Goal: Task Accomplishment & Management: Use online tool/utility

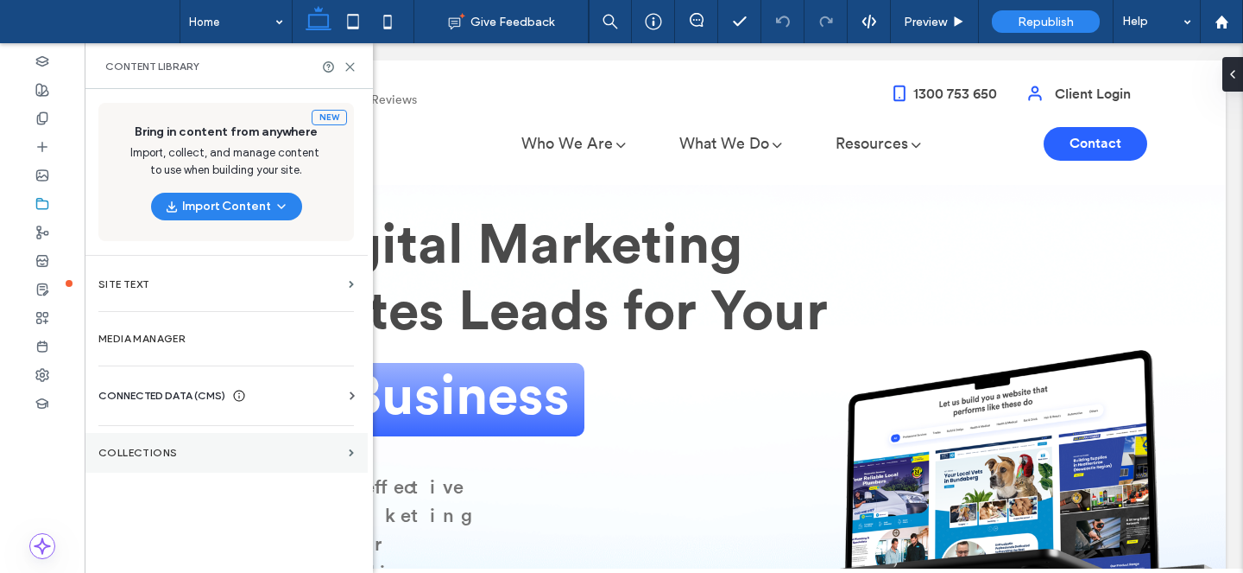
click at [186, 460] on section "Collections" at bounding box center [226, 453] width 283 height 40
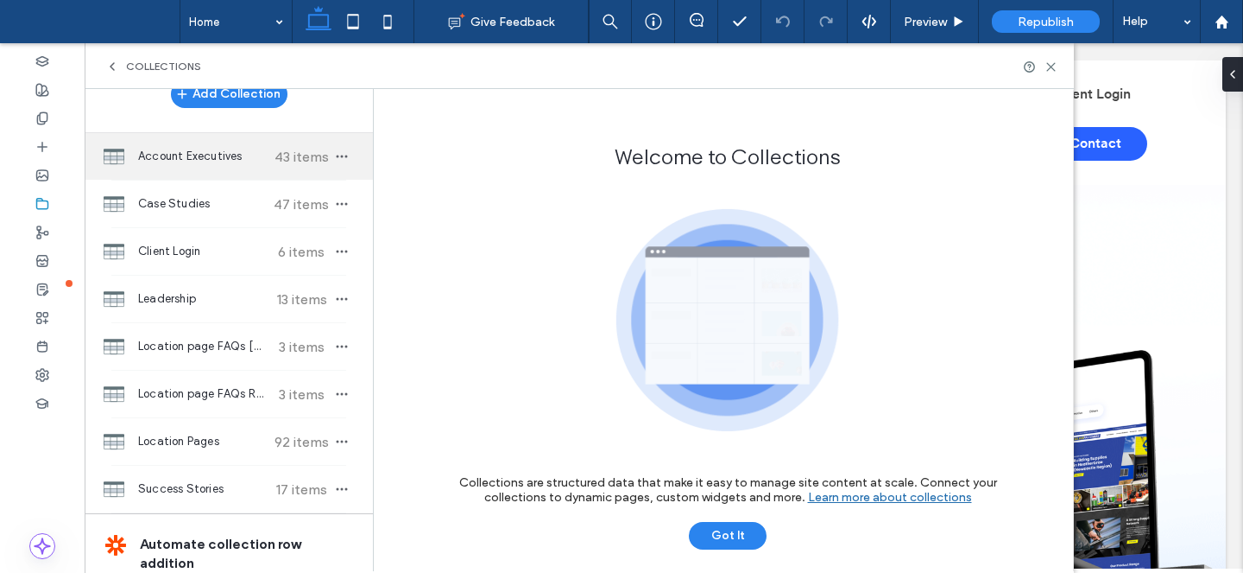
scroll to position [36, 0]
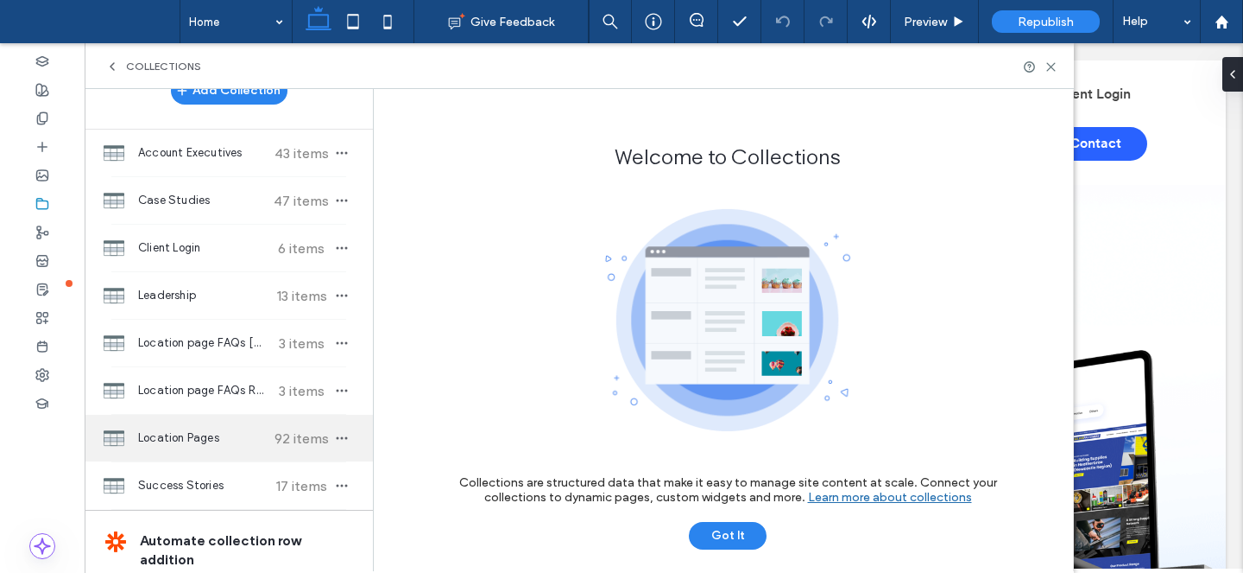
click at [225, 423] on div "Location Pages 92 items" at bounding box center [229, 437] width 288 height 47
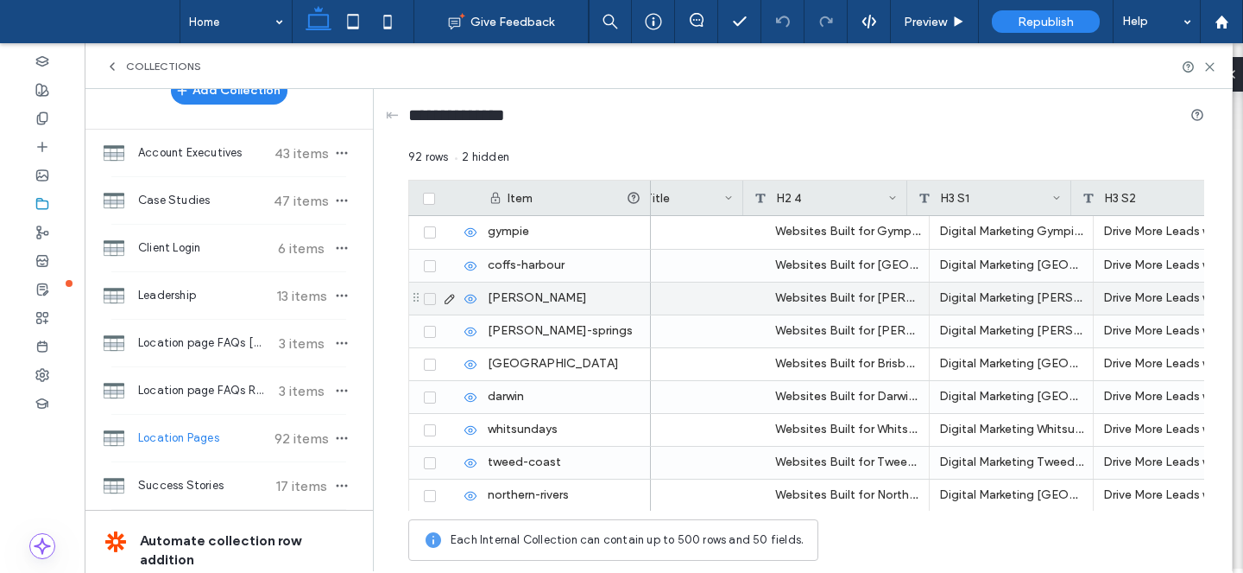
scroll to position [0, 0]
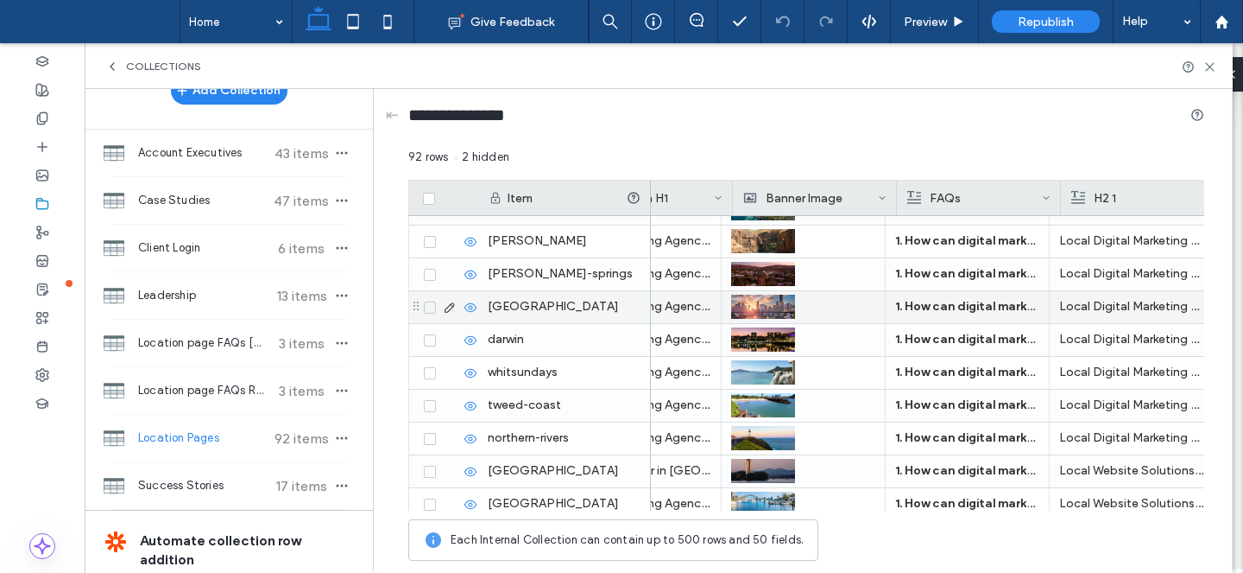
scroll to position [0, 75]
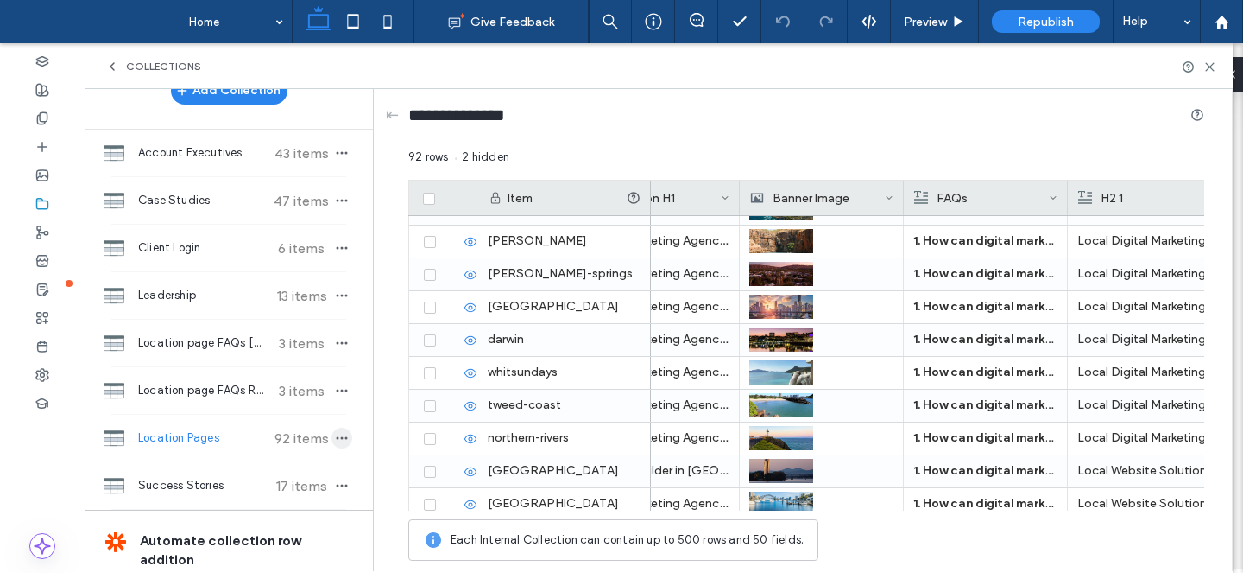
click at [335, 441] on icon "button" at bounding box center [342, 438] width 14 height 14
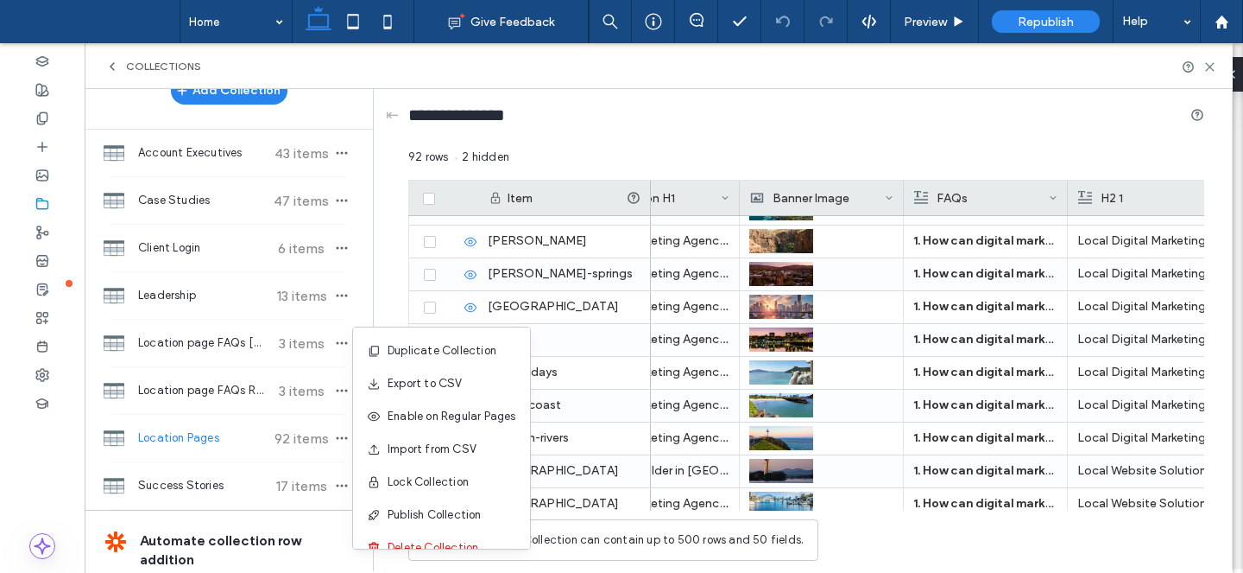
click at [811, 76] on div "Collections" at bounding box center [659, 66] width 1149 height 46
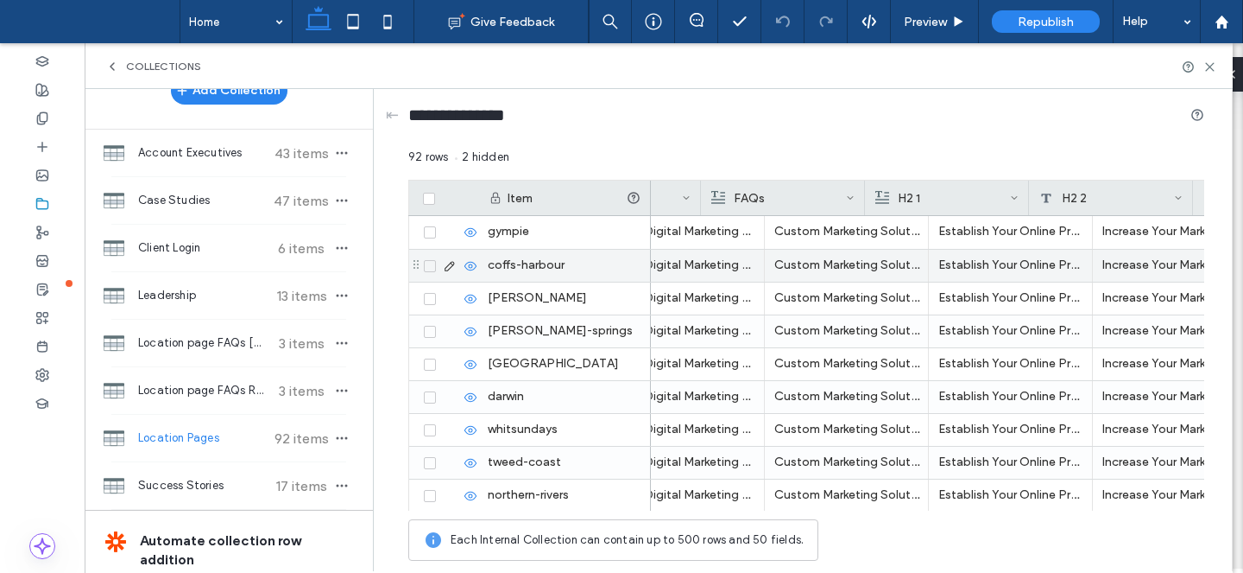
scroll to position [0, 0]
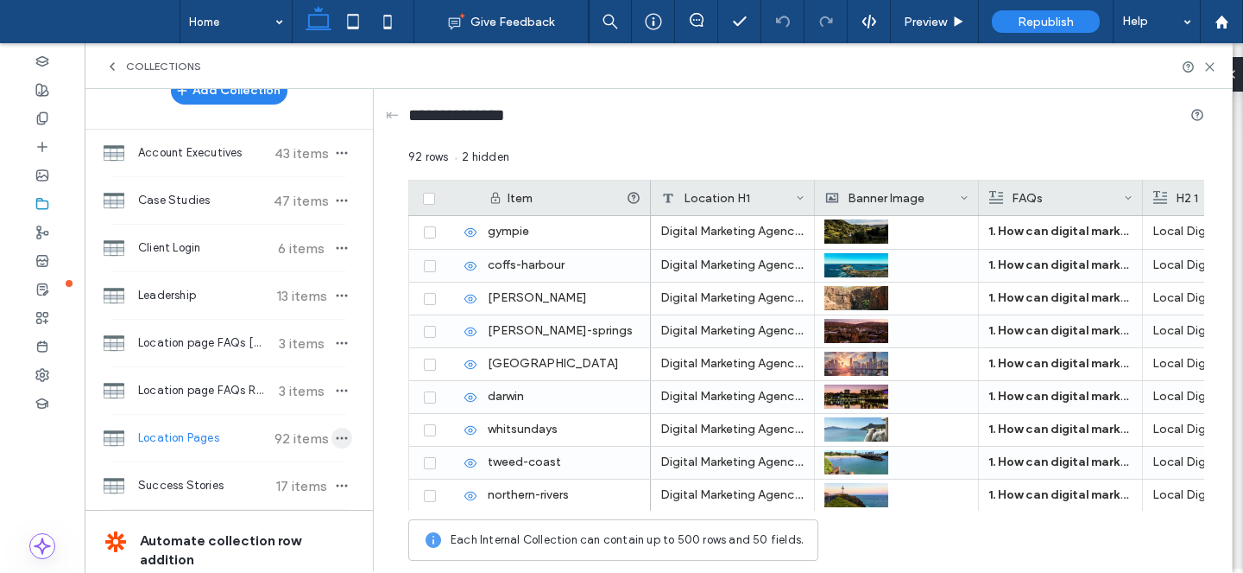
click at [341, 433] on icon "button" at bounding box center [342, 438] width 14 height 14
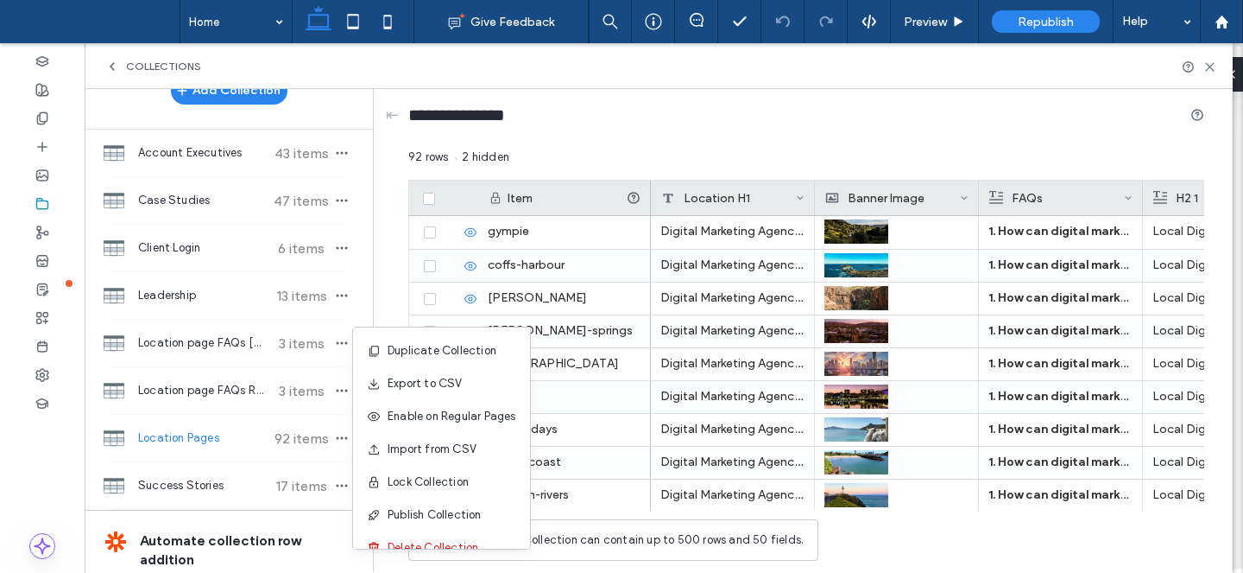
click at [747, 161] on div "92 rows 2 hidden" at bounding box center [806, 164] width 796 height 31
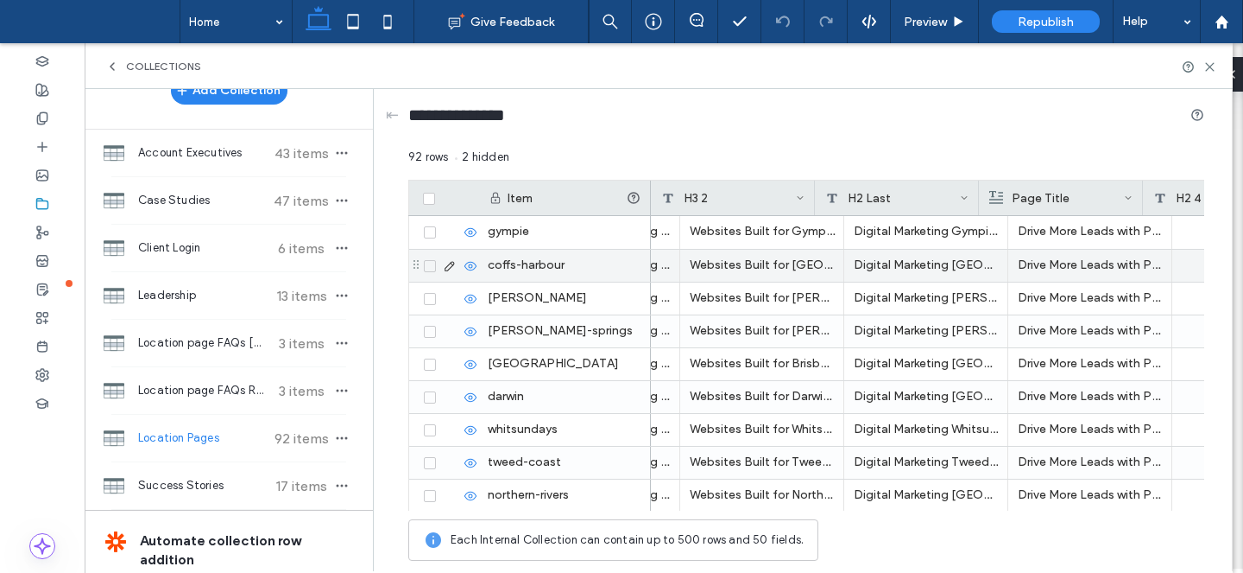
scroll to position [0, 1160]
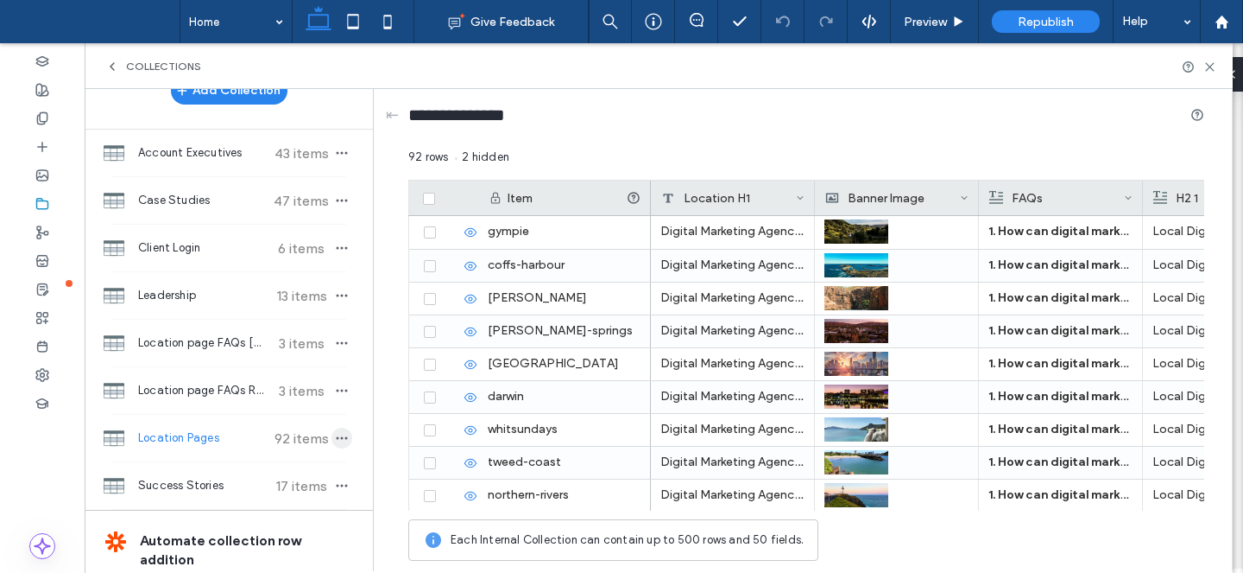
click at [340, 438] on icon "button" at bounding box center [342, 438] width 14 height 14
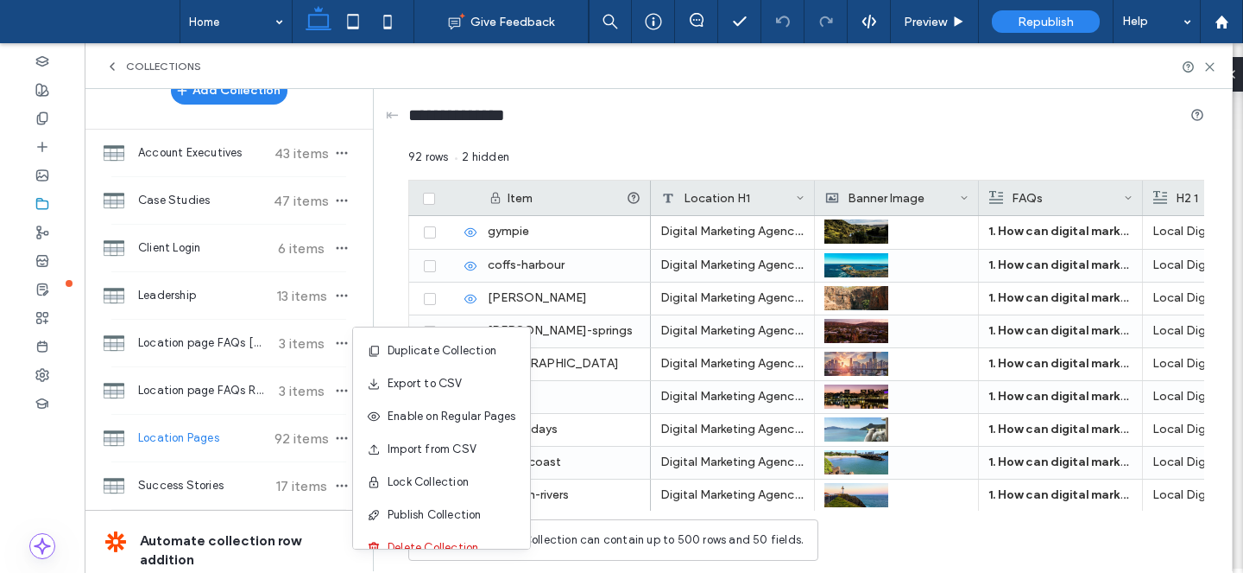
click at [649, 79] on div "Collections" at bounding box center [659, 66] width 1149 height 46
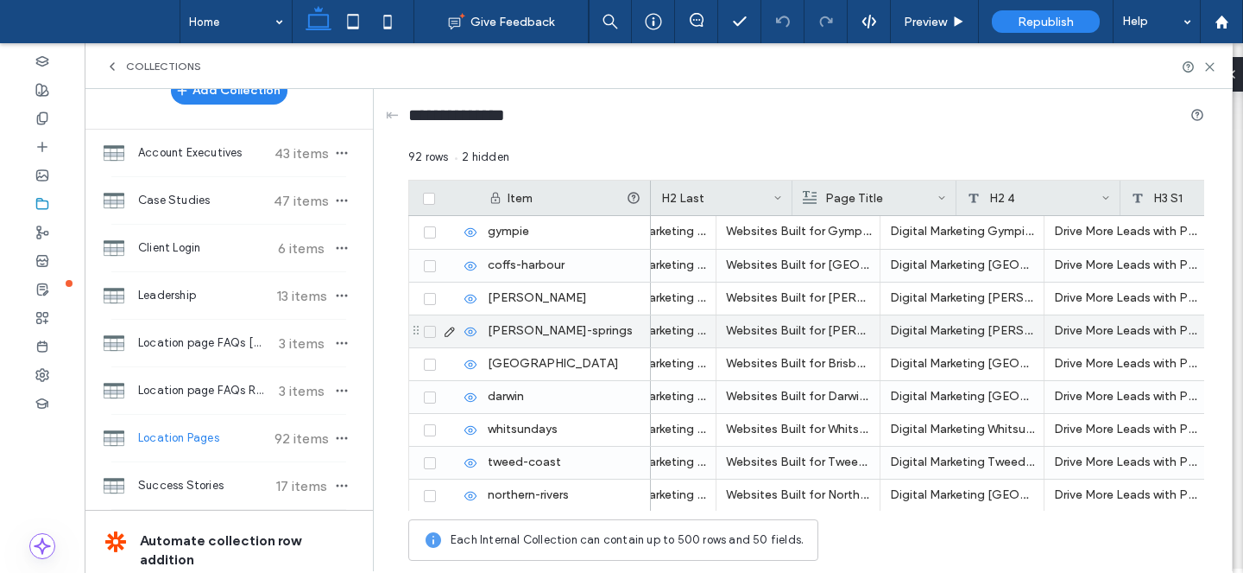
scroll to position [0, 1171]
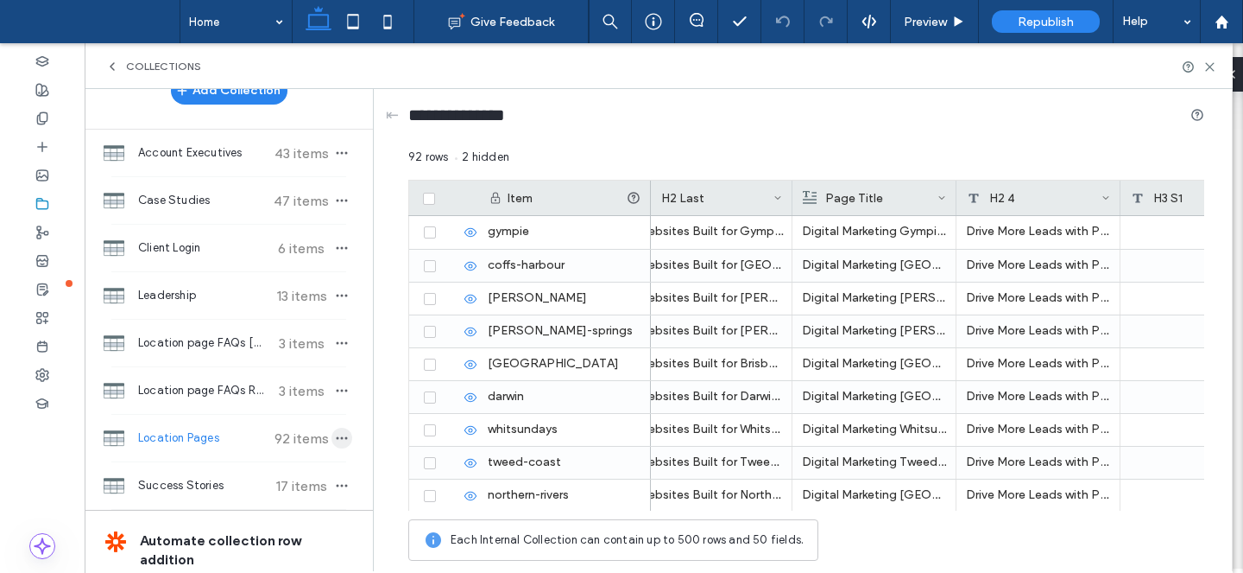
click at [335, 440] on icon "button" at bounding box center [342, 438] width 14 height 14
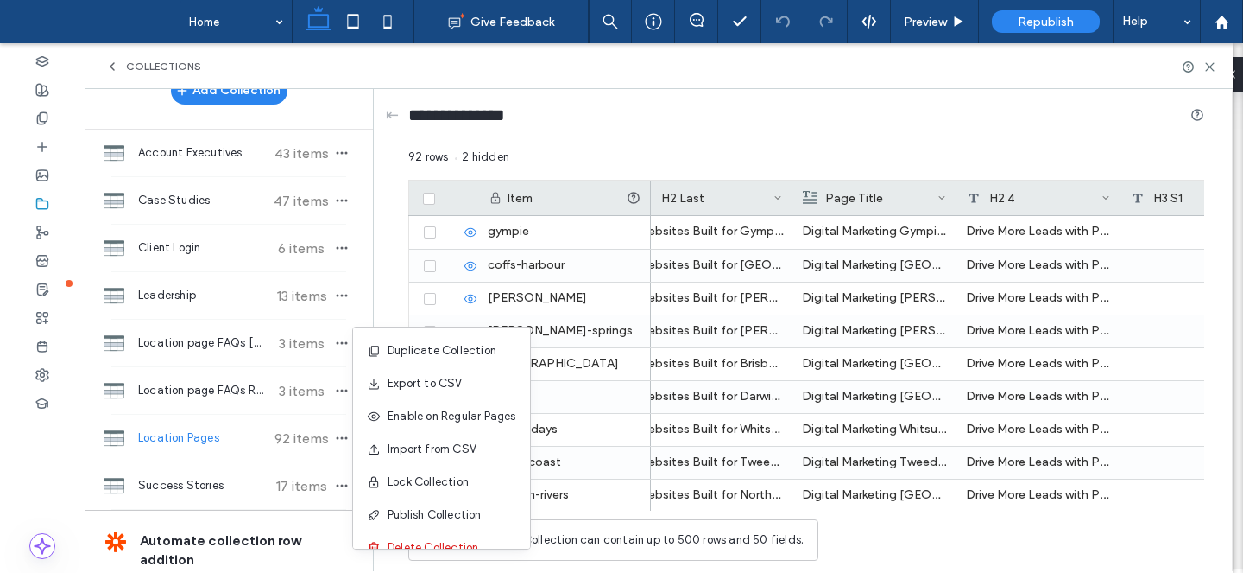
click at [736, 84] on div "Collections" at bounding box center [659, 66] width 1149 height 46
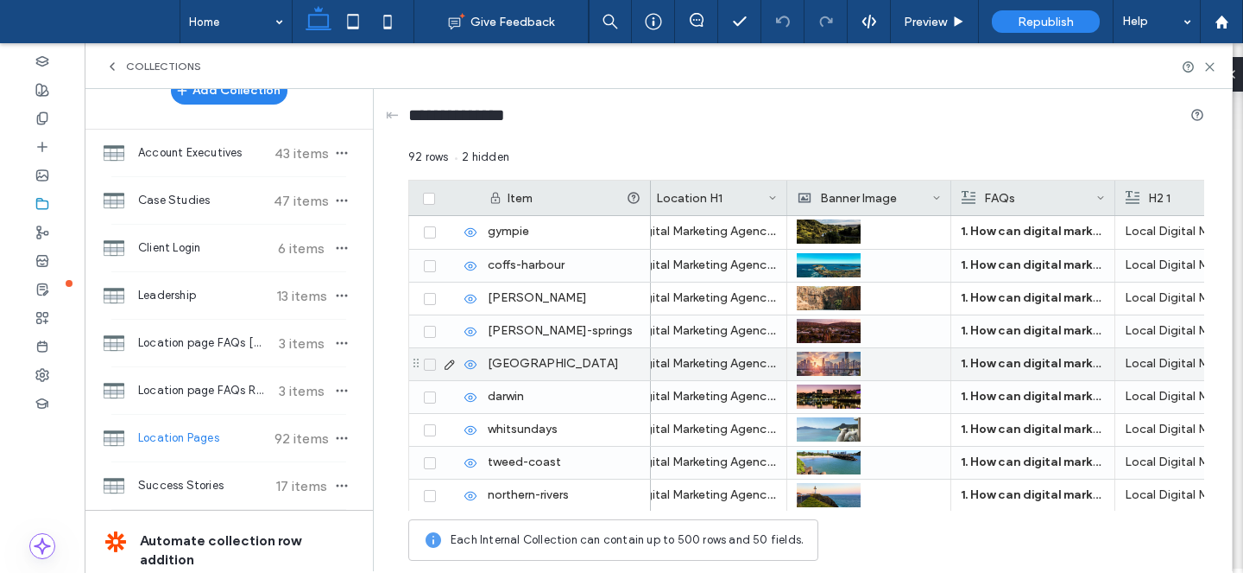
scroll to position [0, 0]
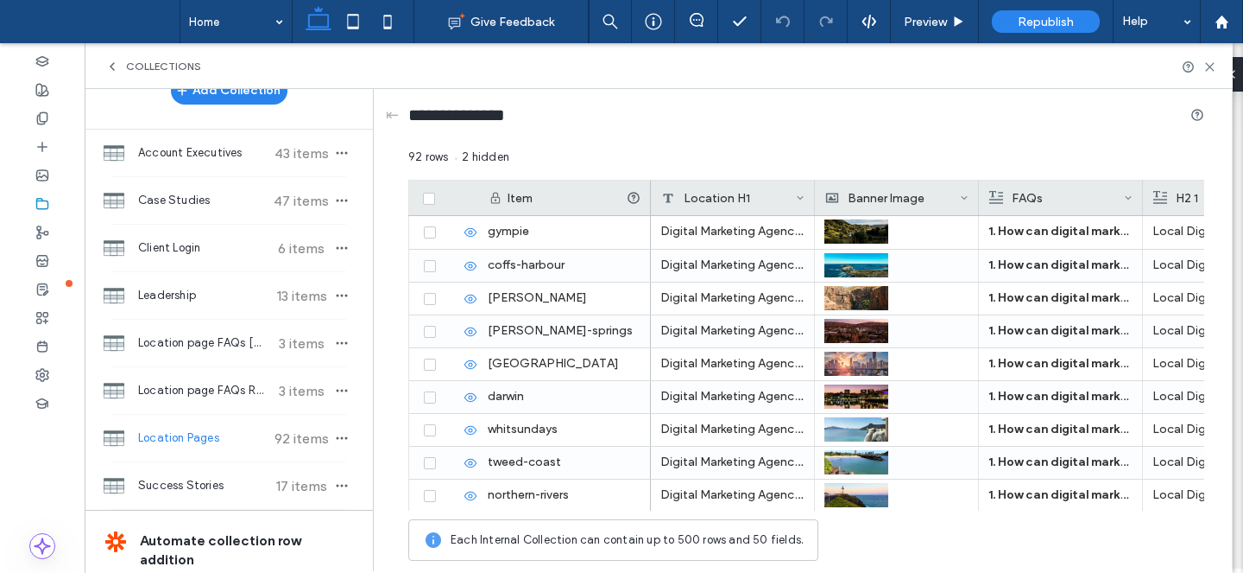
click at [716, 70] on div "Collections" at bounding box center [658, 67] width 1107 height 14
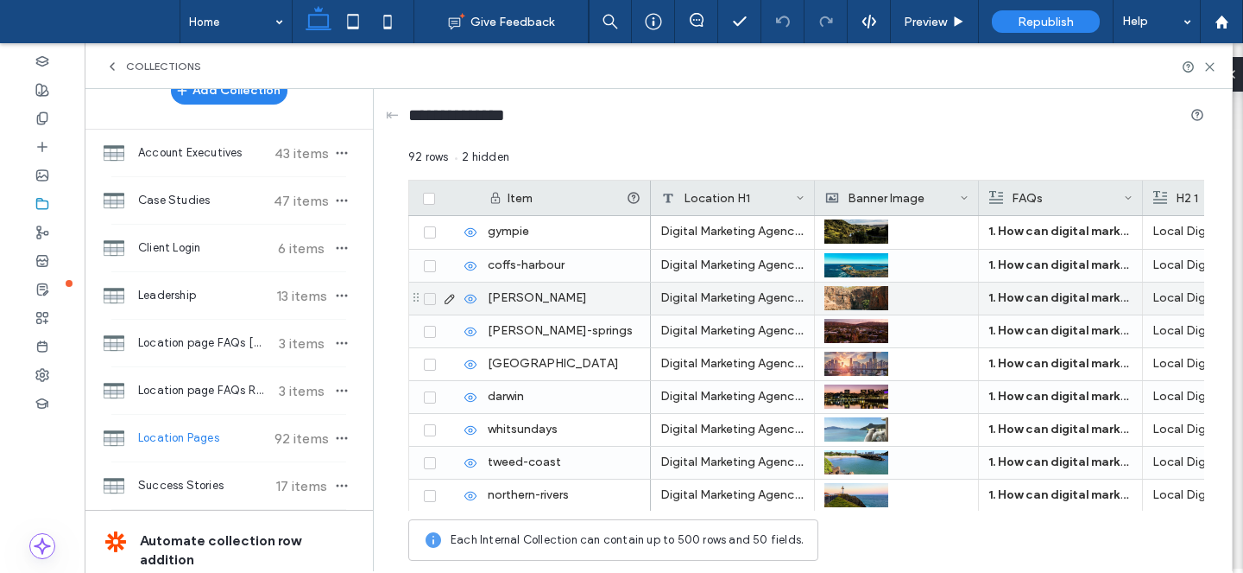
click at [661, 294] on div "Digital Marketing Agency in [GEOGRAPHIC_DATA]" at bounding box center [733, 298] width 164 height 32
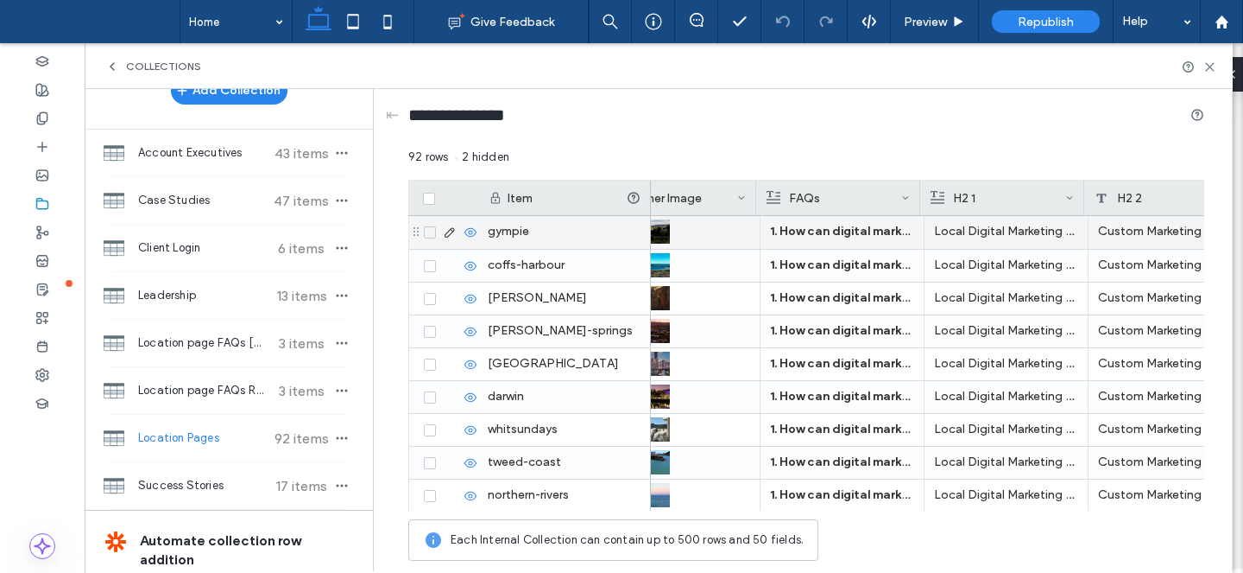
scroll to position [0, 239]
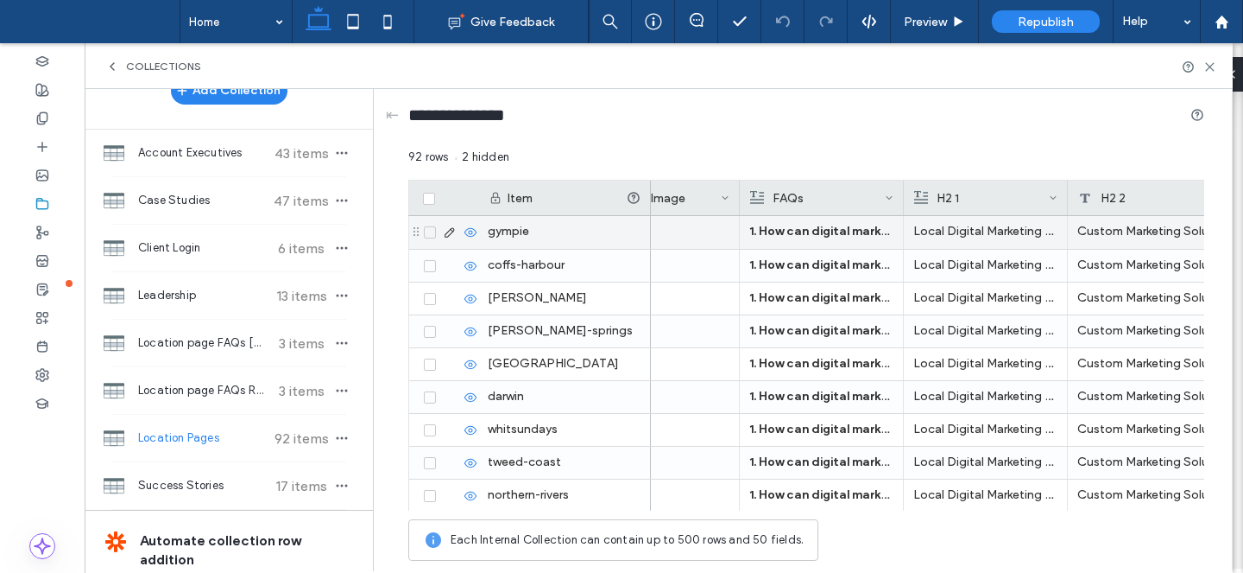
click at [964, 232] on p "Local Digital Marketing Solutions for Businesses in [GEOGRAPHIC_DATA]" at bounding box center [986, 231] width 144 height 31
click at [964, 232] on p "Local Digital Marketing Solutions for Businesses in [GEOGRAPHIC_DATA]" at bounding box center [985, 232] width 143 height 31
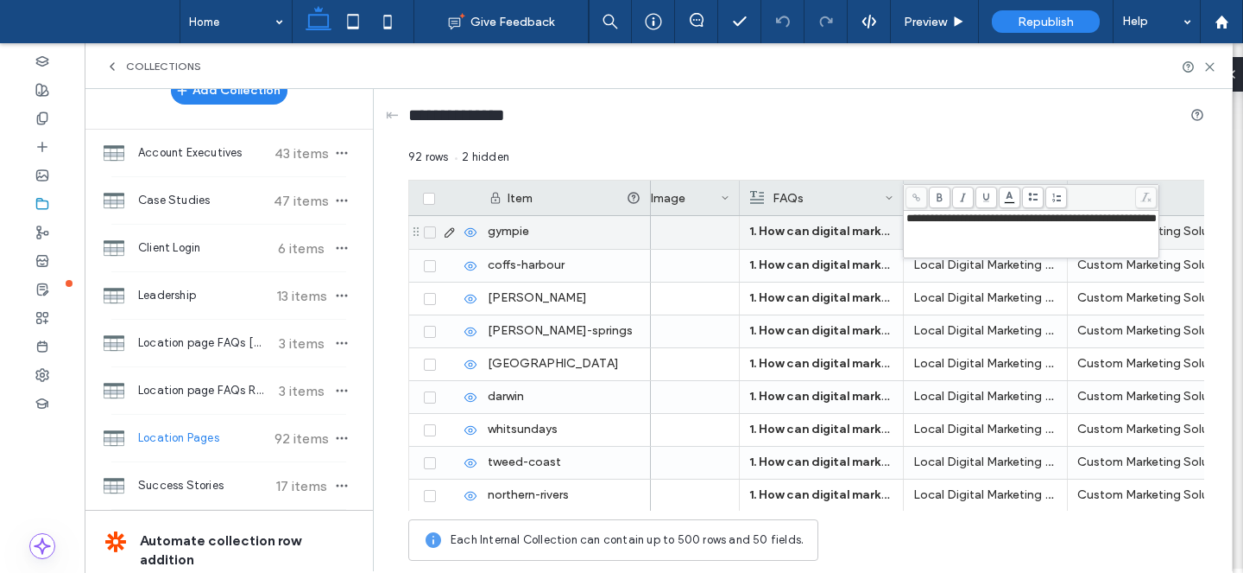
click at [1010, 158] on div "92 rows 2 hidden" at bounding box center [806, 164] width 796 height 31
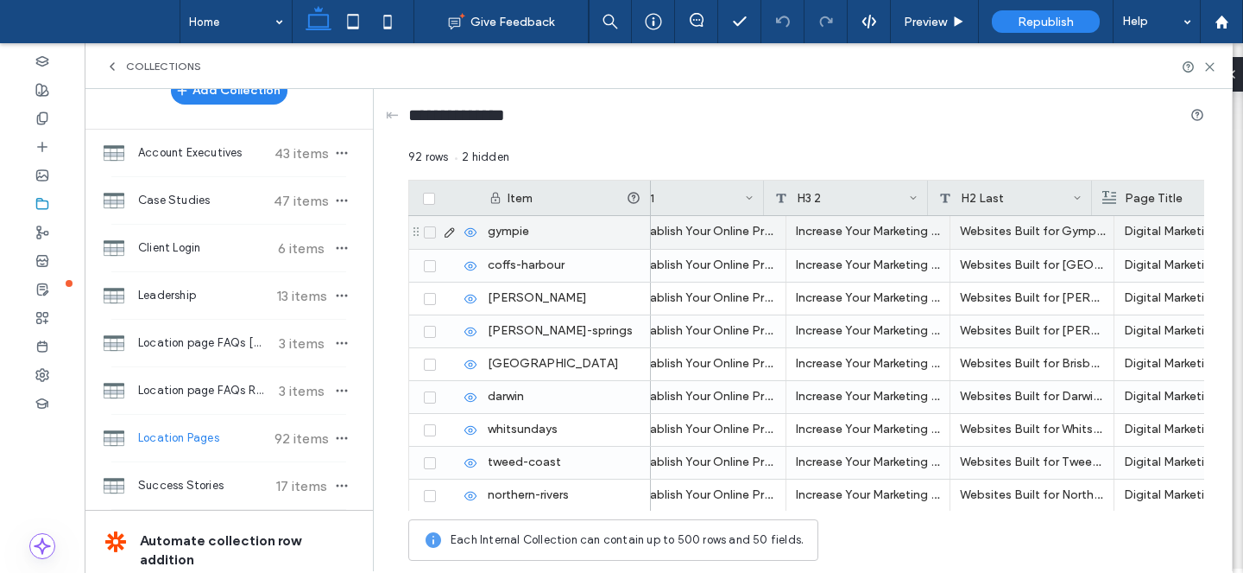
scroll to position [0, 877]
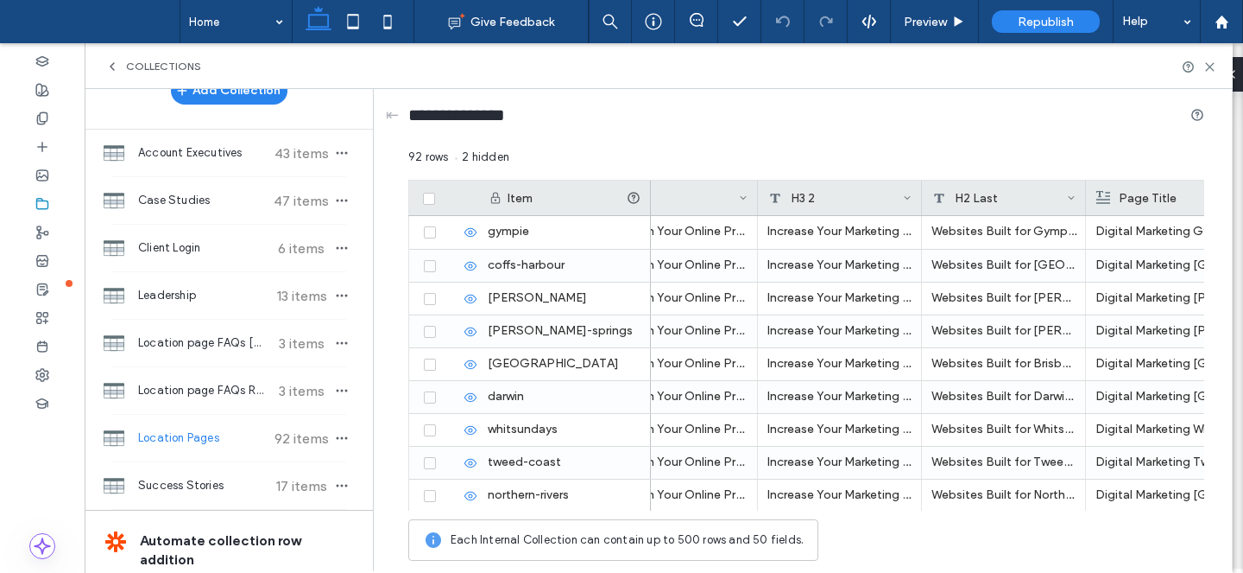
click at [1073, 193] on span at bounding box center [1071, 197] width 9 height 35
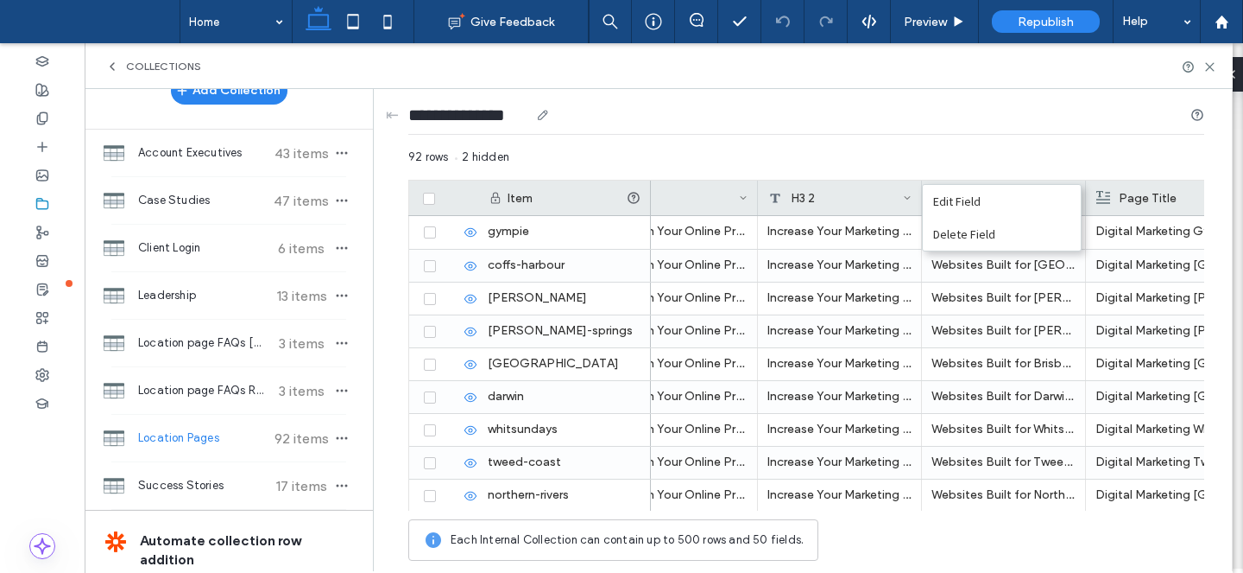
click at [994, 126] on div "**********" at bounding box center [806, 119] width 796 height 32
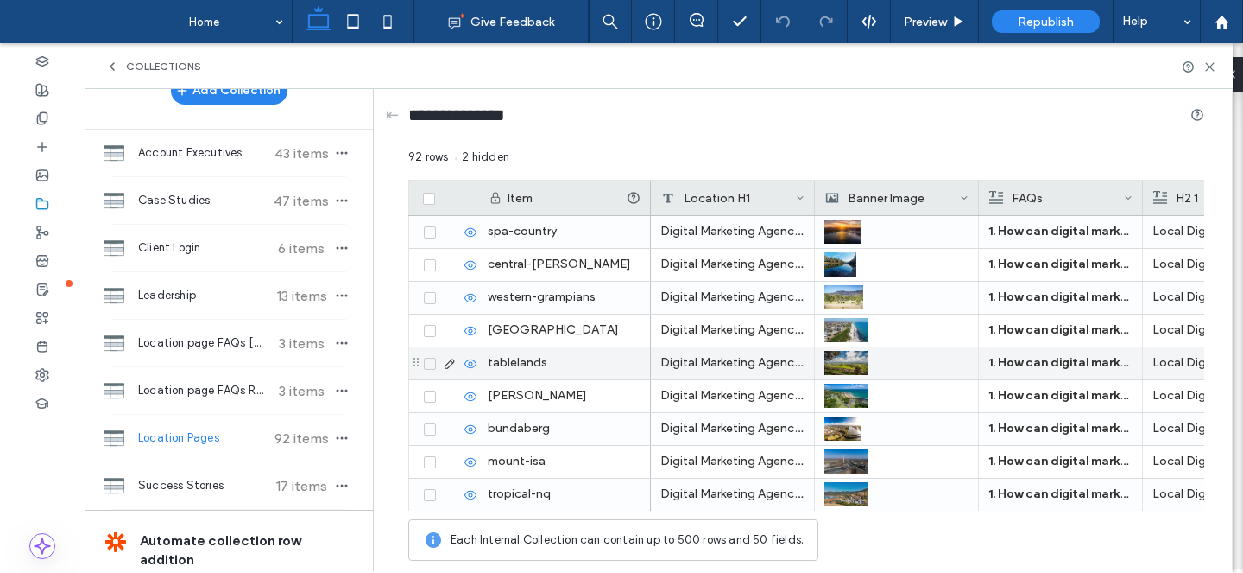
scroll to position [2529, 0]
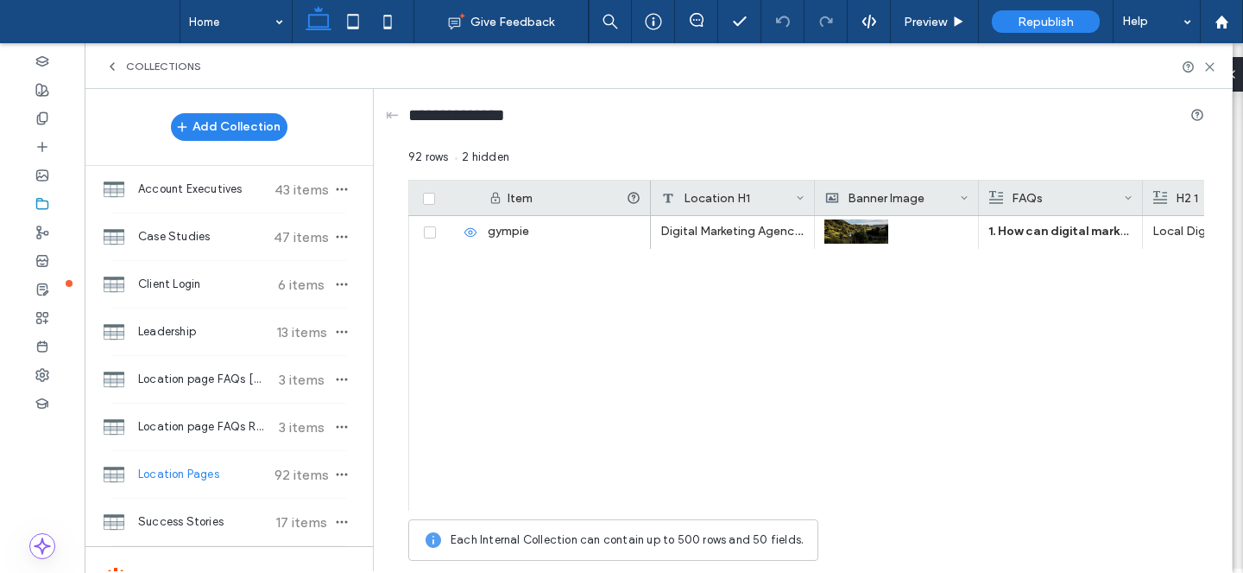
scroll to position [2529, 0]
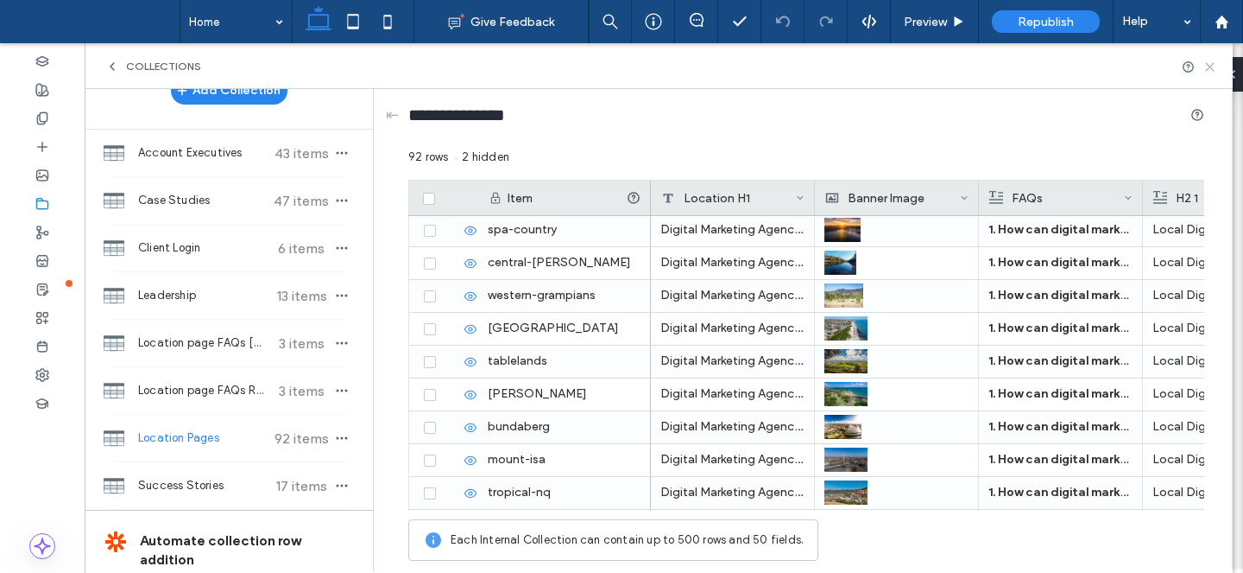
click at [1210, 69] on icon at bounding box center [1210, 66] width 13 height 13
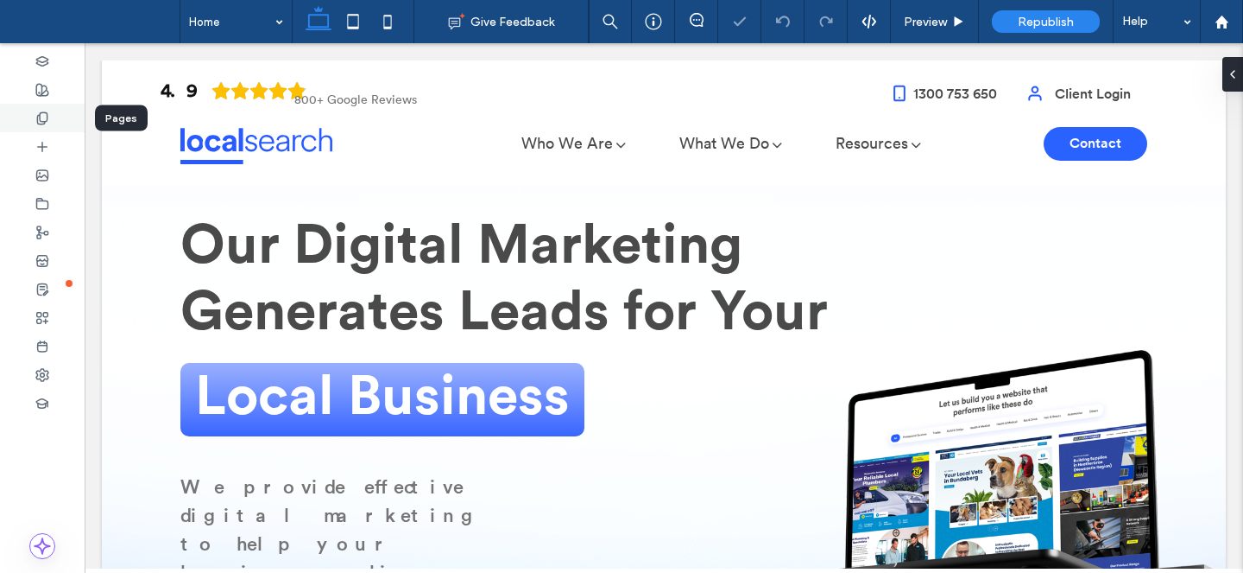
click at [47, 111] on icon at bounding box center [42, 118] width 14 height 14
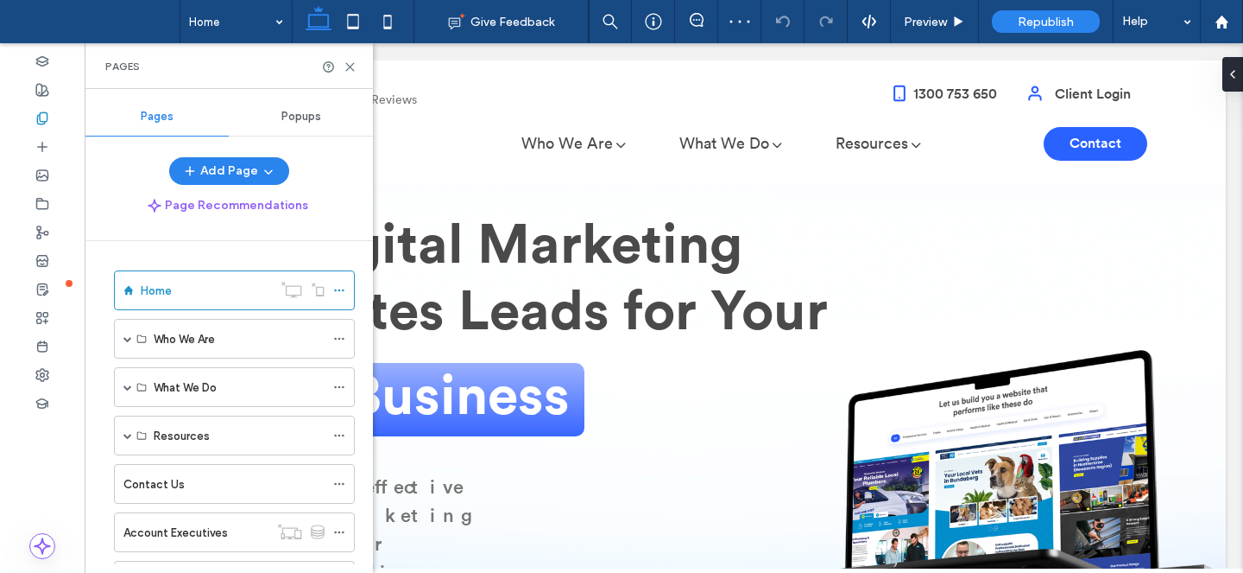
click at [315, 113] on span "Popups" at bounding box center [302, 117] width 40 height 14
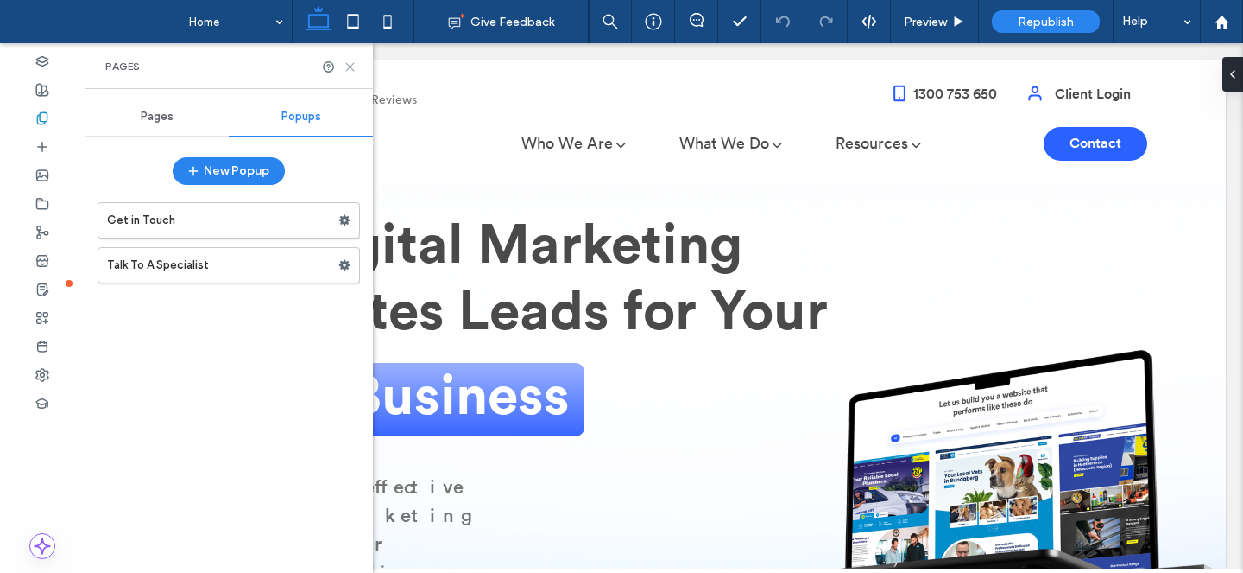
click at [351, 63] on icon at bounding box center [350, 66] width 13 height 13
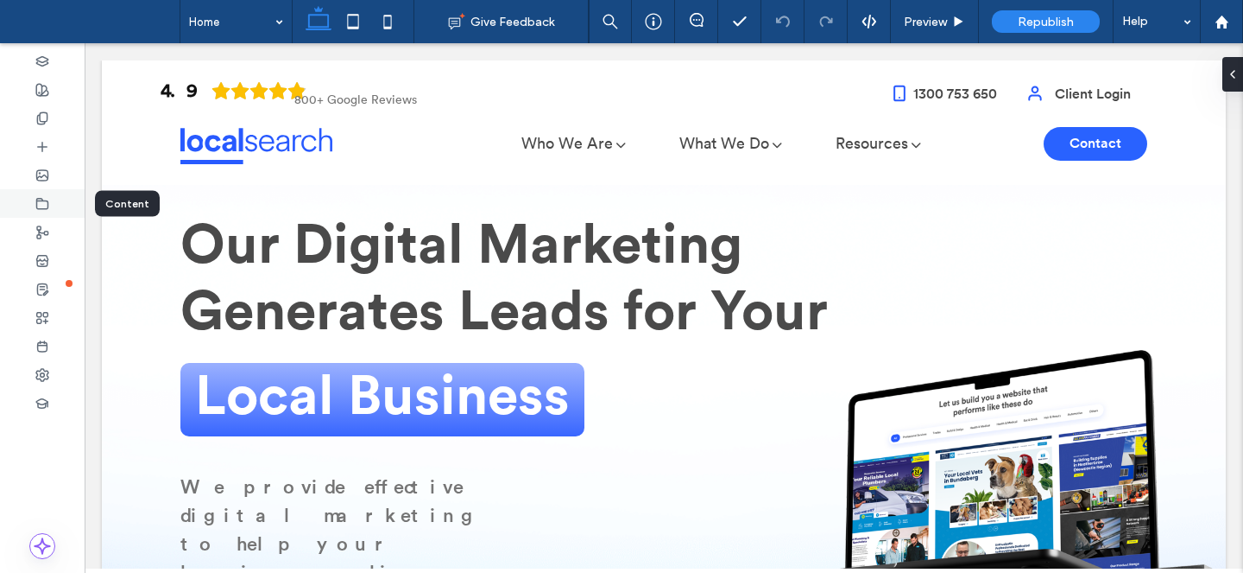
click at [35, 199] on div at bounding box center [42, 203] width 85 height 28
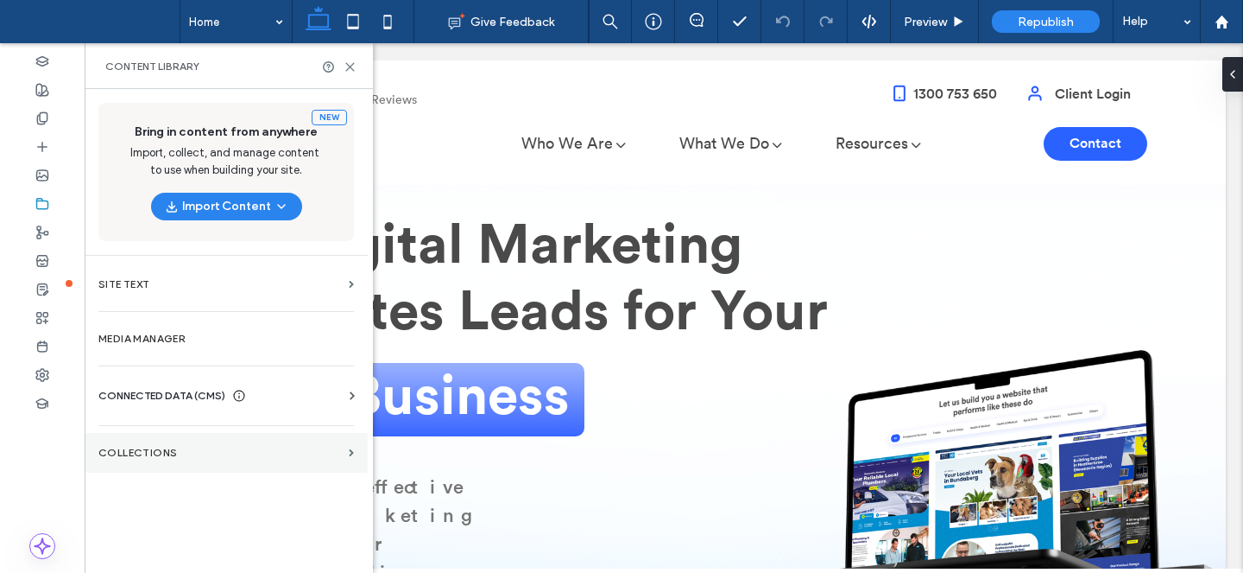
click at [255, 470] on section "Collections" at bounding box center [226, 453] width 283 height 40
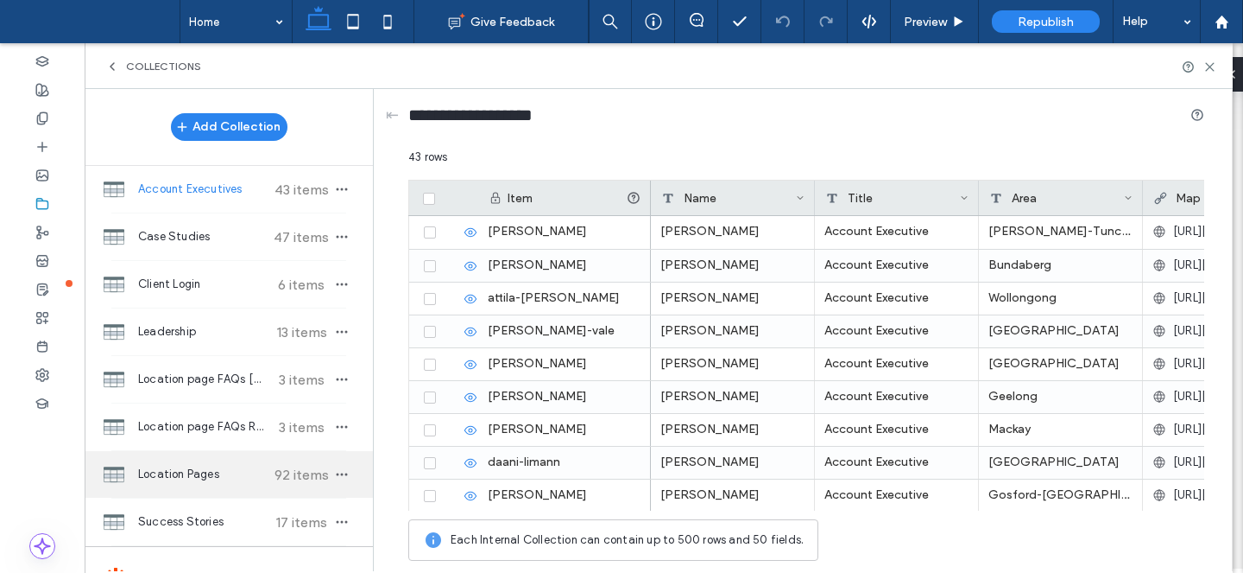
click at [229, 484] on div "Location Pages 92 items" at bounding box center [229, 474] width 288 height 47
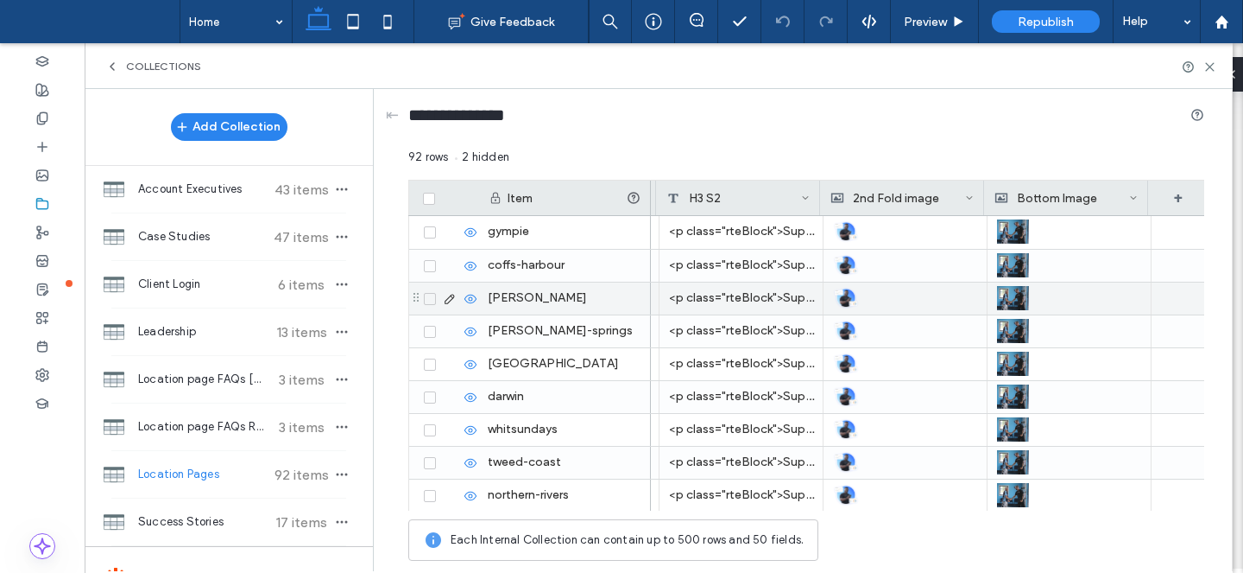
scroll to position [0, 1804]
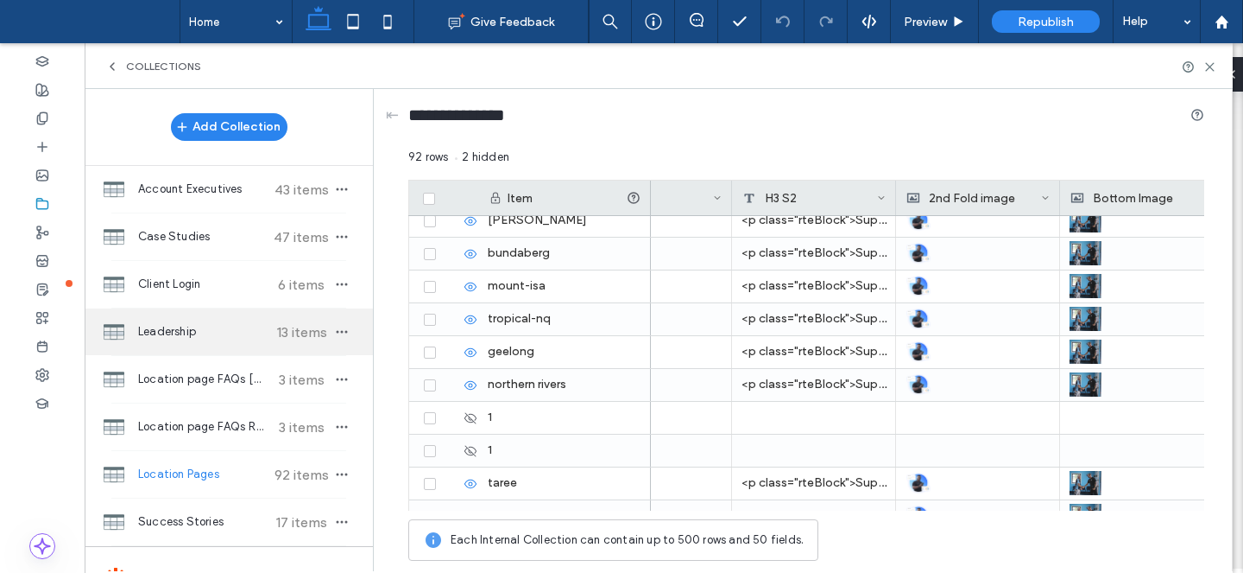
scroll to position [153, 0]
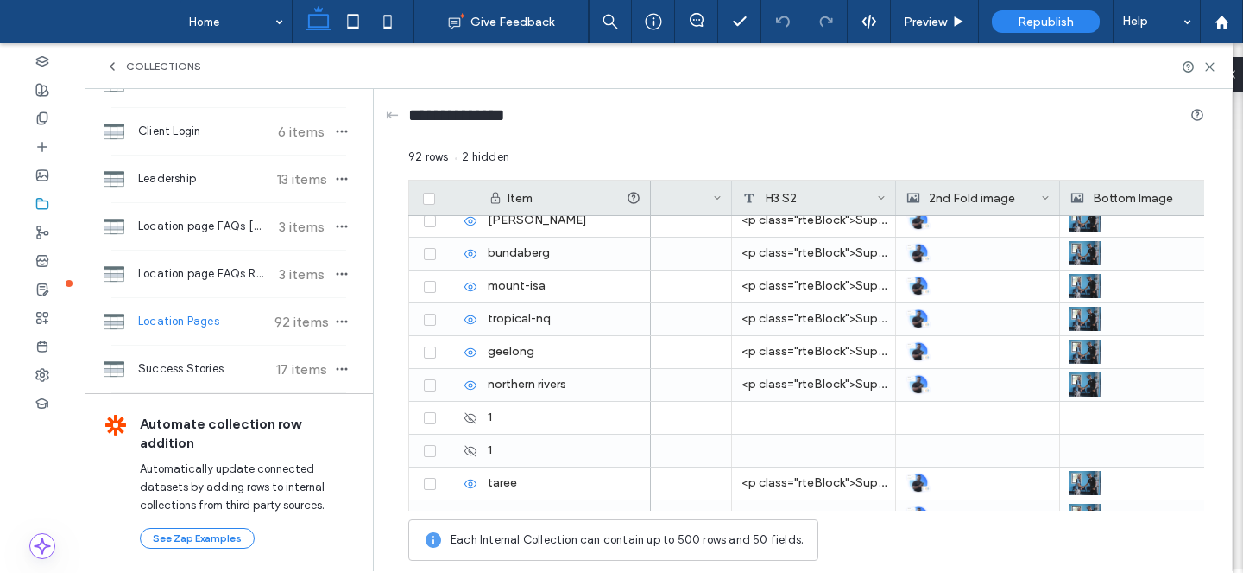
click at [1219, 65] on div "Collections" at bounding box center [659, 66] width 1149 height 46
click at [1214, 63] on icon at bounding box center [1210, 66] width 13 height 13
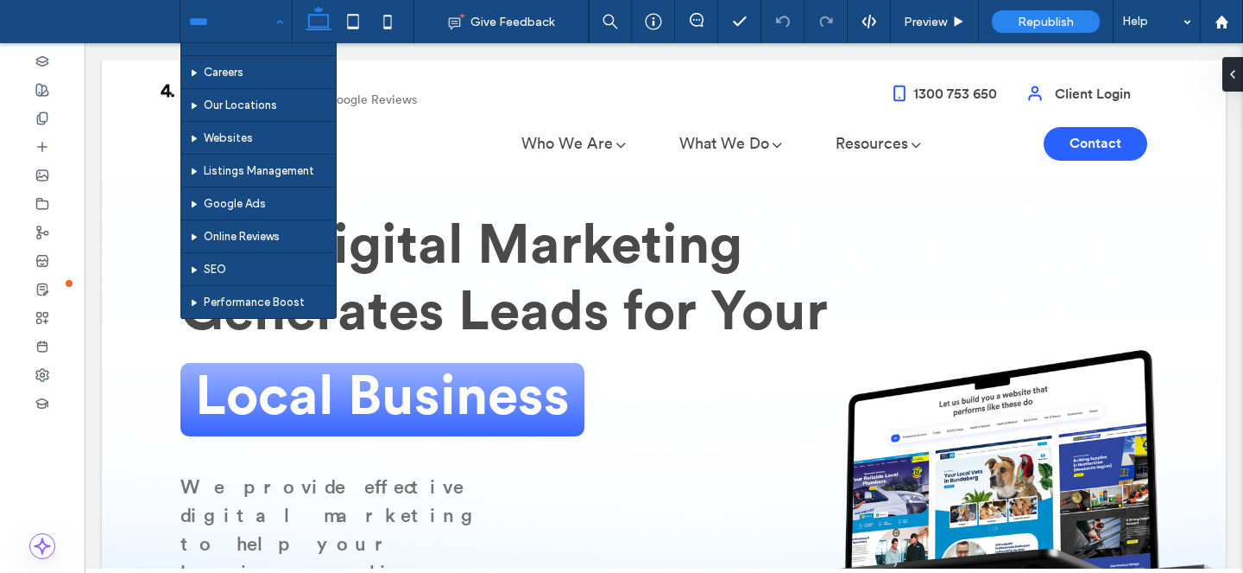
scroll to position [509, 0]
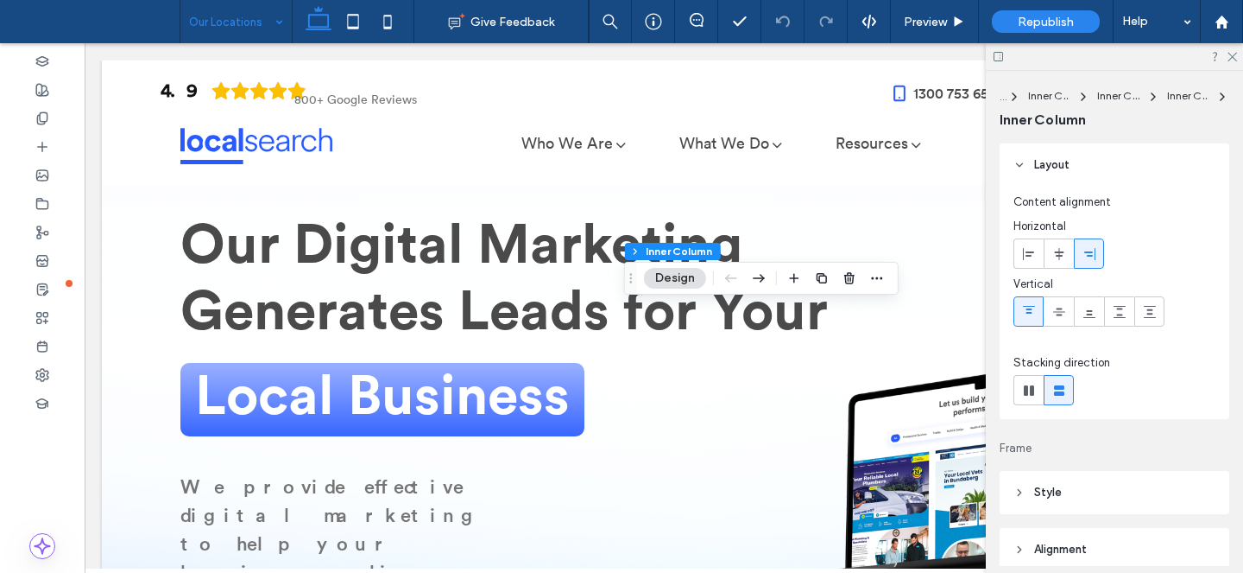
type input "**"
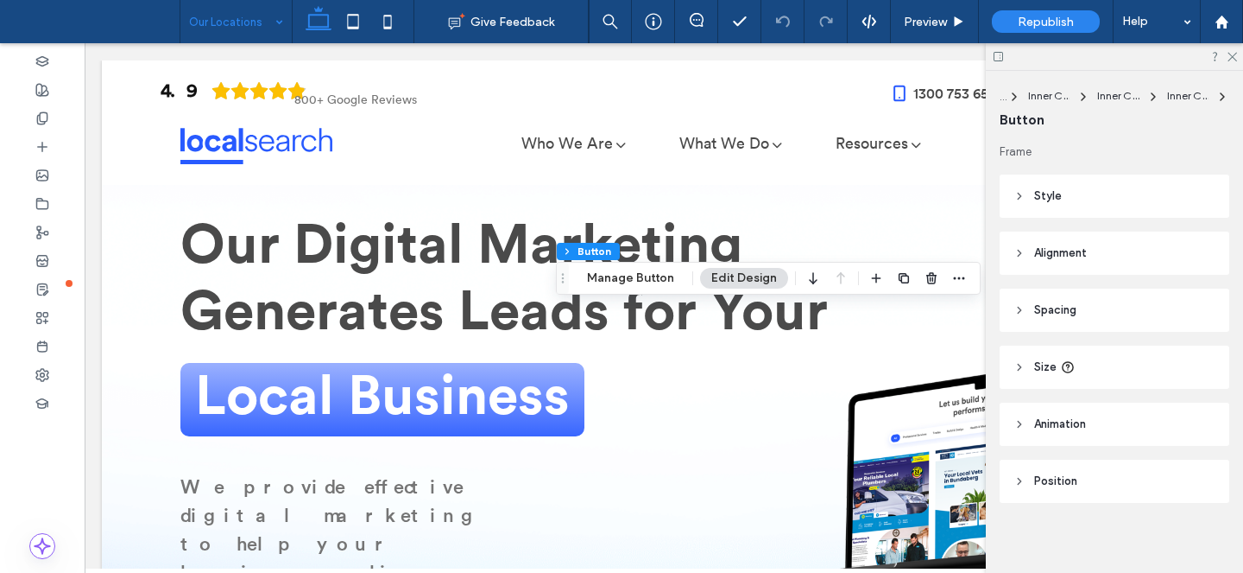
type input "**"
click at [652, 290] on div "Section Column Inner Column Inner Column Inner Column Inner Column Inner Column…" at bounding box center [768, 278] width 425 height 33
click at [652, 278] on button "Manage Button" at bounding box center [631, 278] width 110 height 21
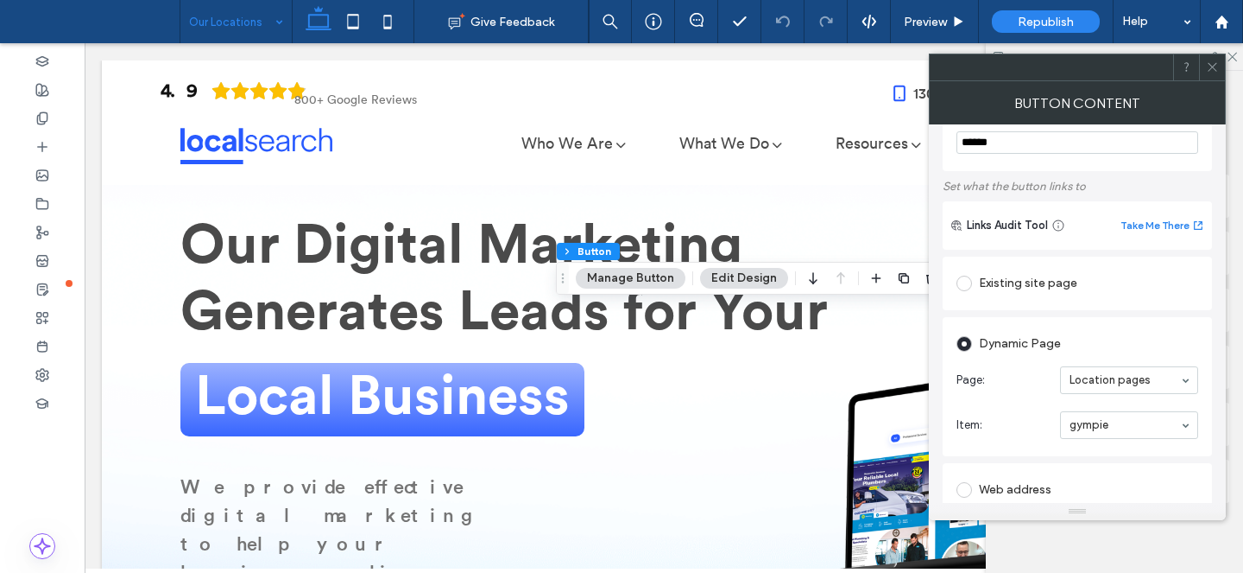
scroll to position [131, 0]
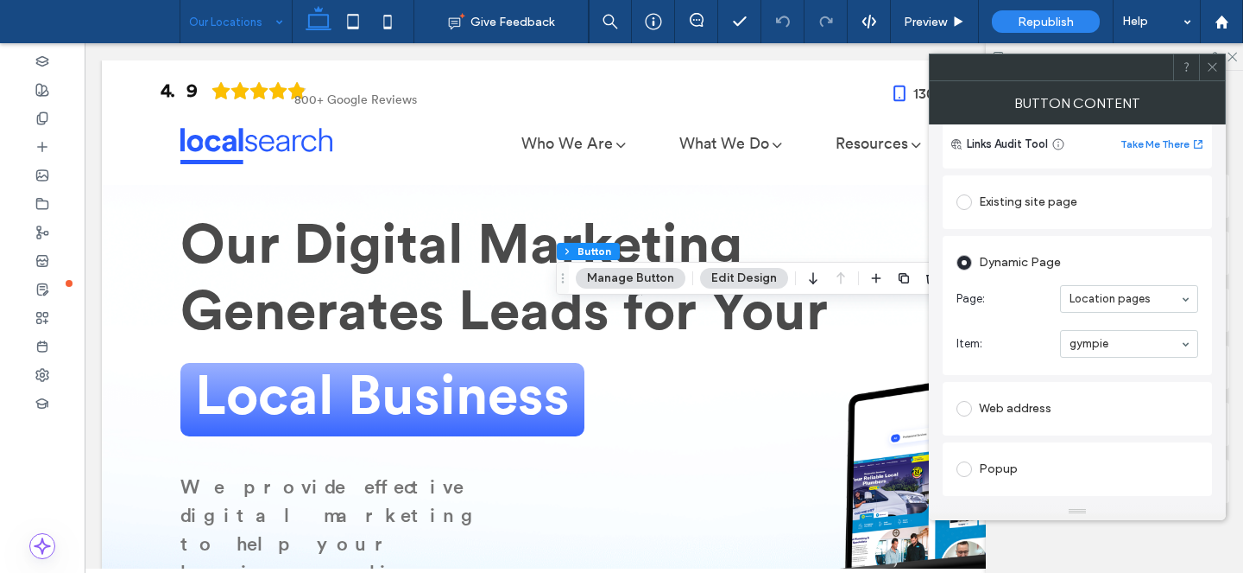
click at [1213, 71] on icon at bounding box center [1212, 66] width 13 height 13
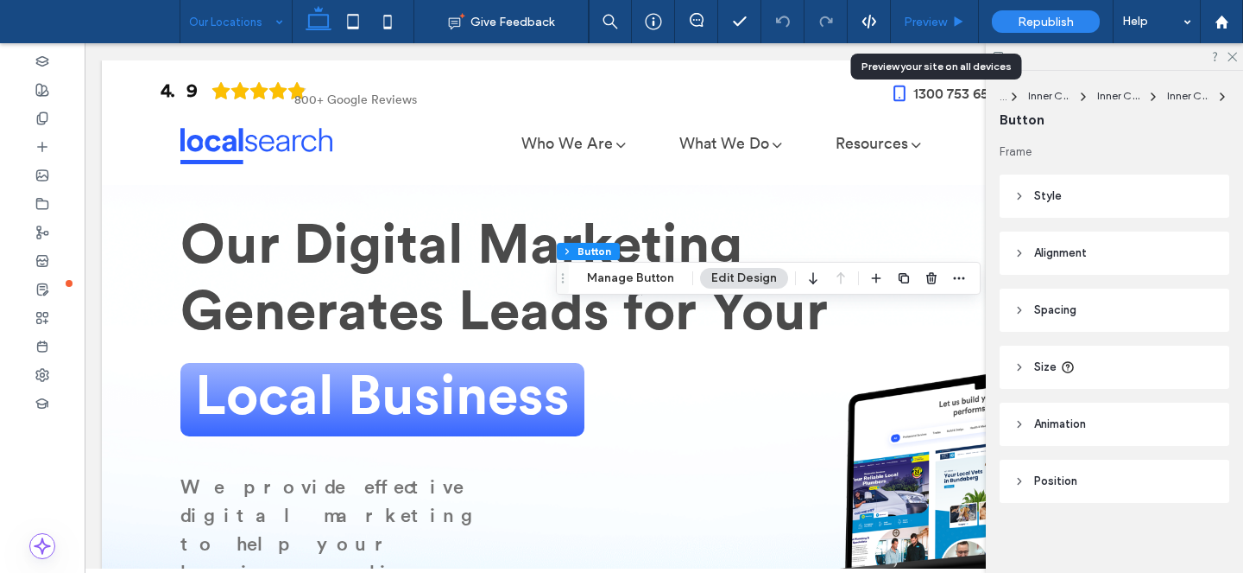
click at [959, 24] on icon at bounding box center [958, 22] width 13 height 13
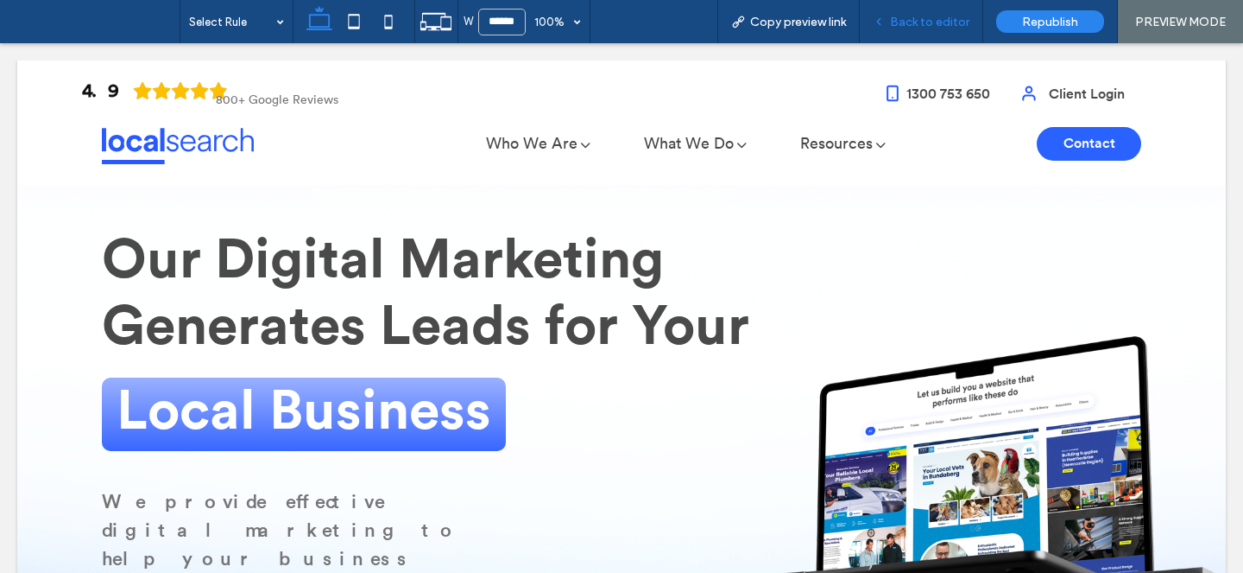
click at [915, 18] on span "Back to editor" at bounding box center [929, 22] width 79 height 15
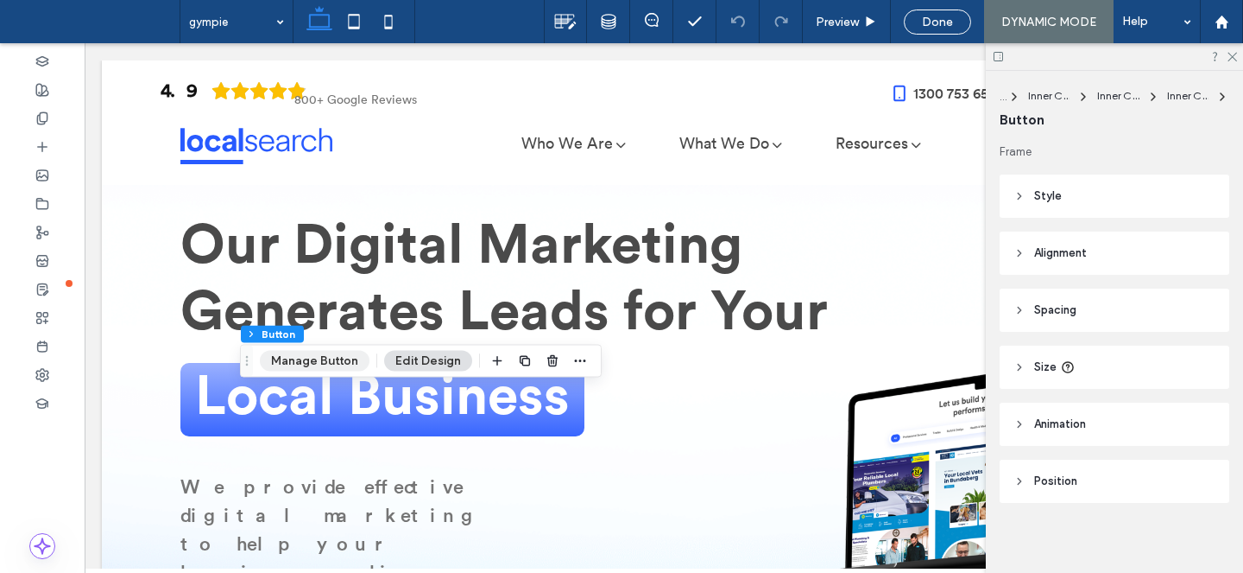
click at [314, 364] on button "Manage Button" at bounding box center [315, 361] width 110 height 21
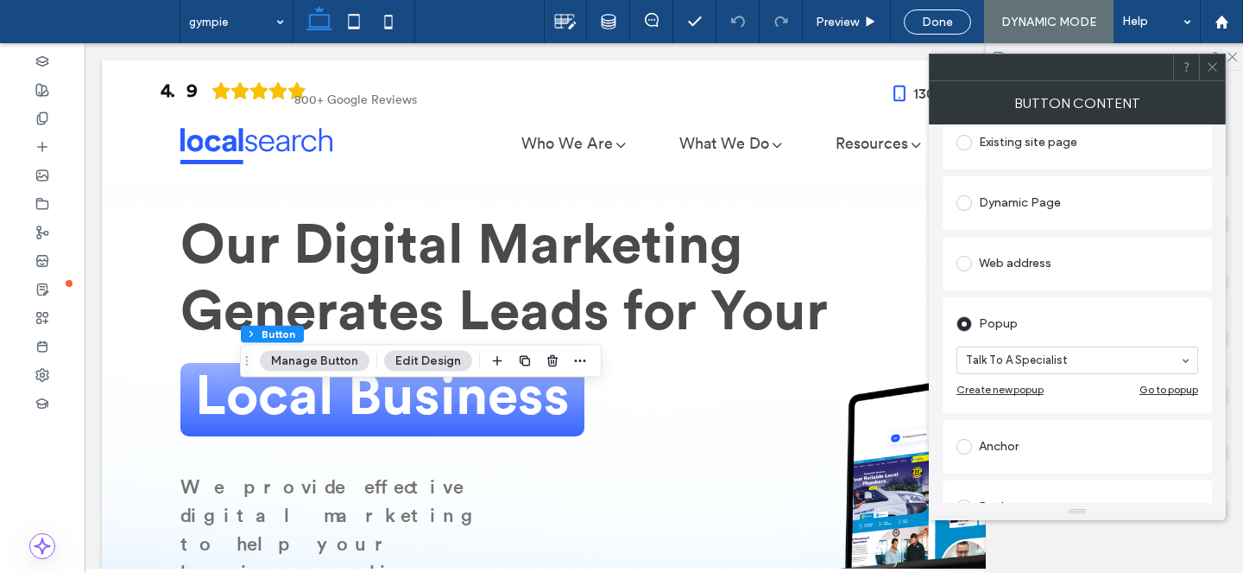
scroll to position [256, 0]
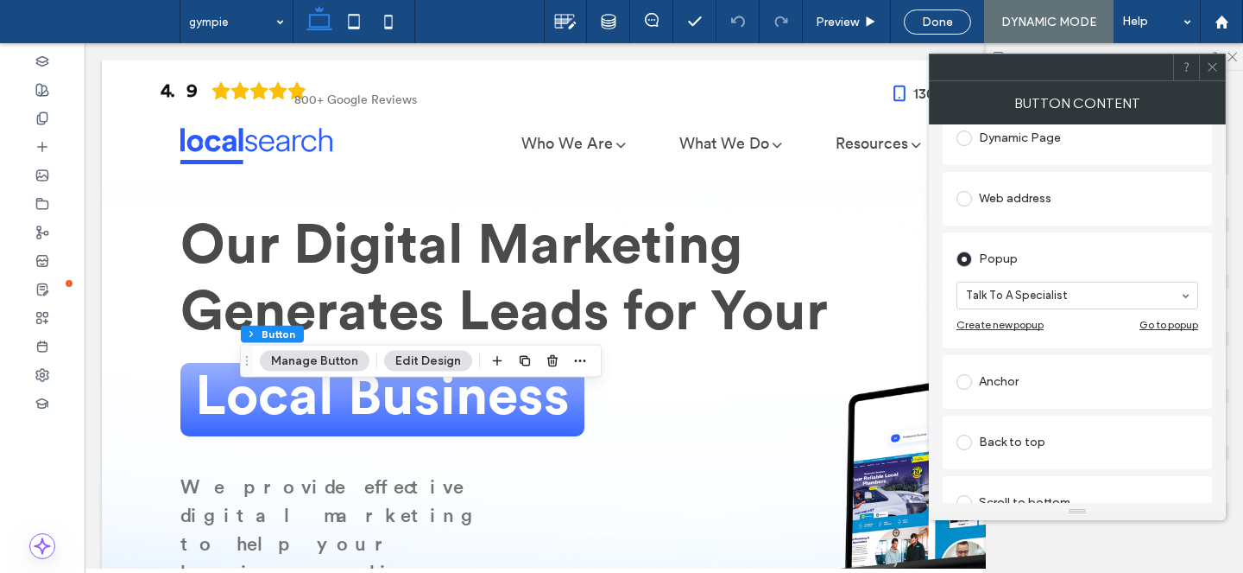
click at [1209, 66] on icon at bounding box center [1212, 66] width 13 height 13
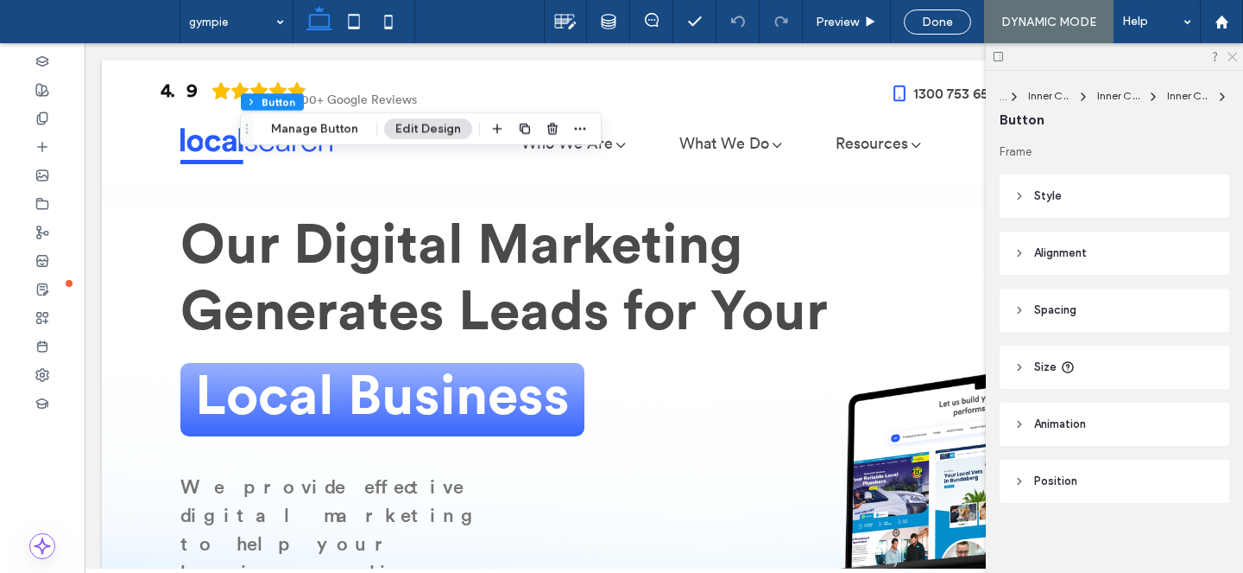
click at [1226, 54] on icon at bounding box center [1231, 55] width 11 height 11
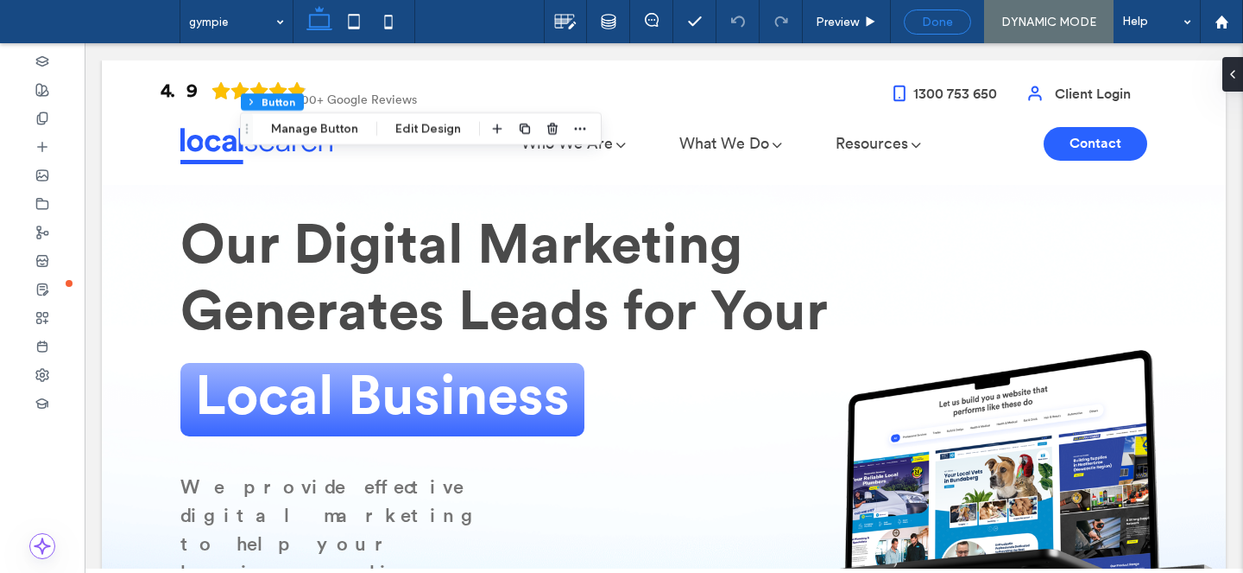
click at [923, 16] on span "Done" at bounding box center [937, 22] width 31 height 15
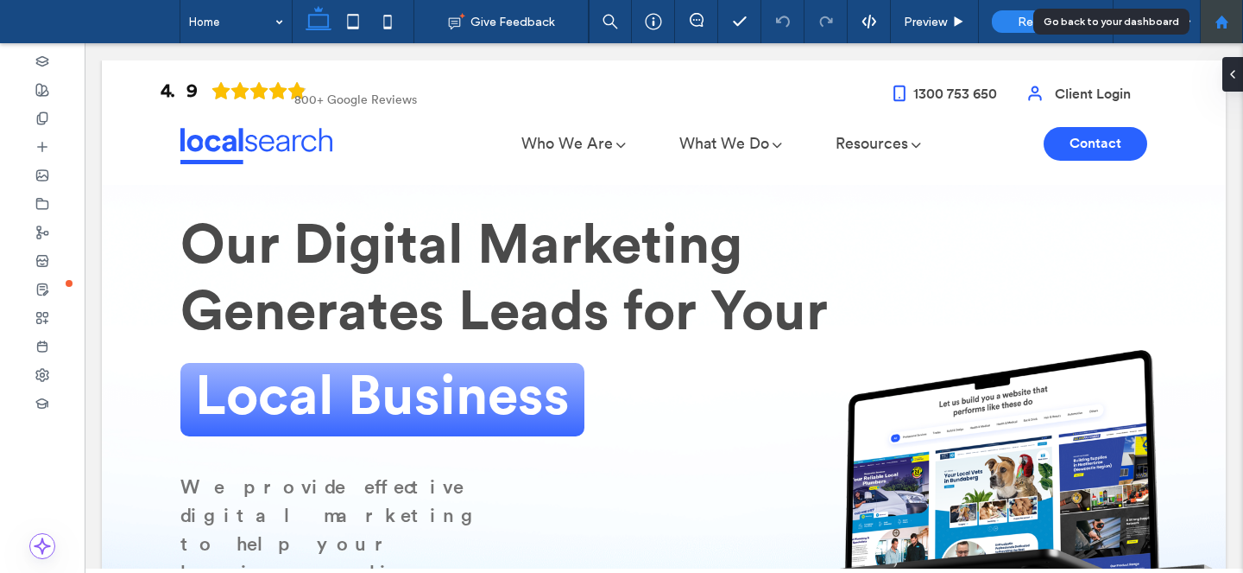
click at [1212, 16] on div at bounding box center [1221, 22] width 41 height 15
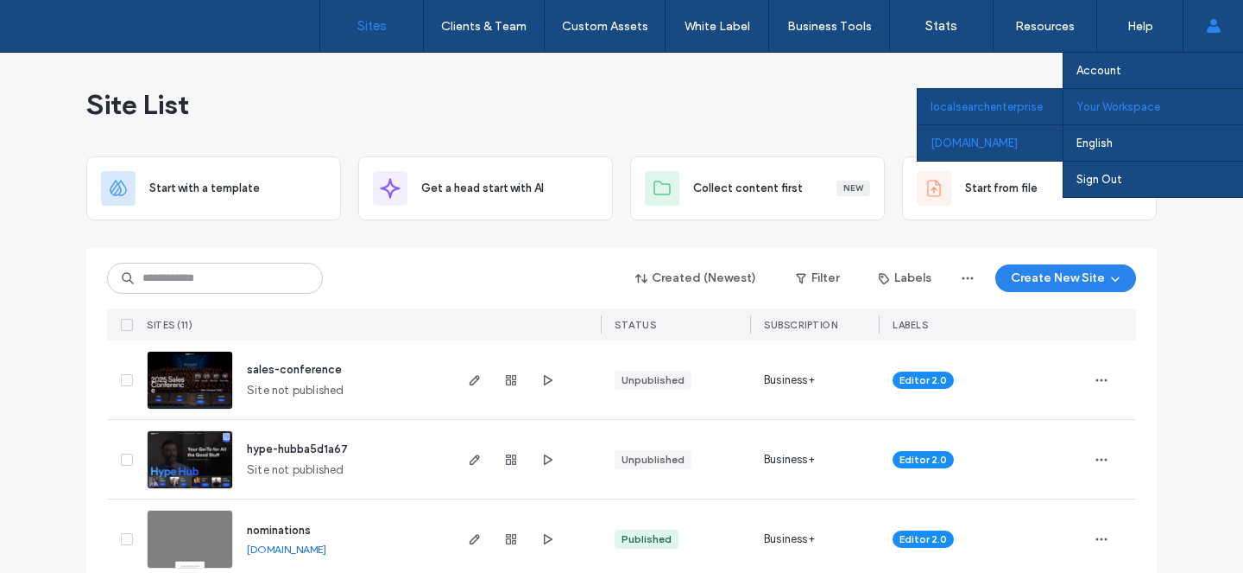
click at [1034, 137] on div "webbuilder.localsearch.com.au" at bounding box center [990, 142] width 145 height 36
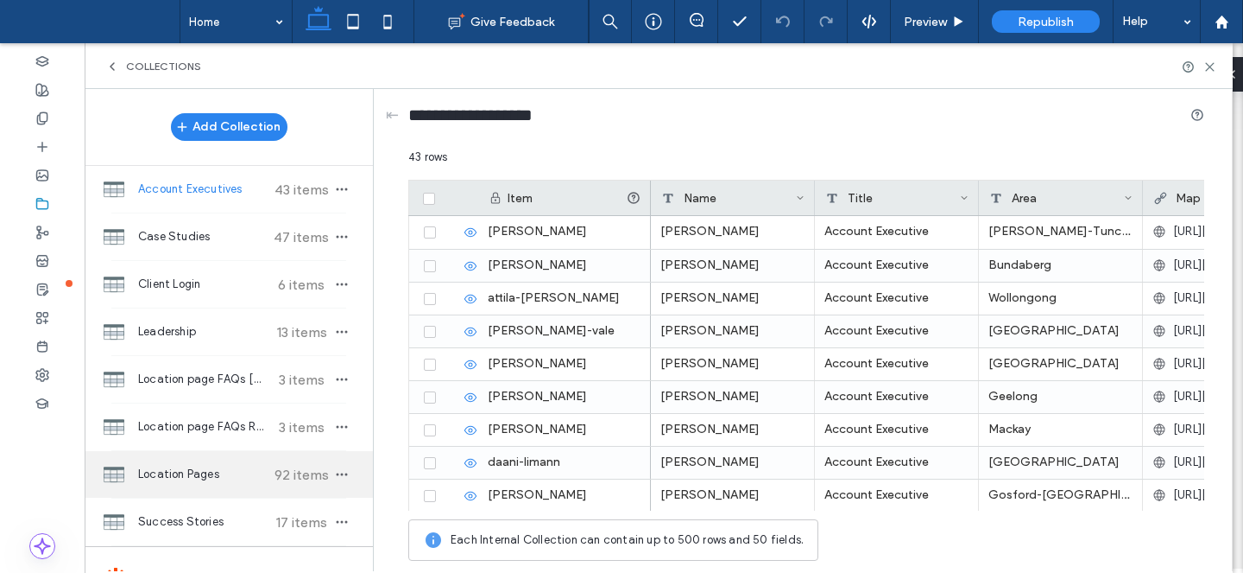
click at [259, 465] on span "Location Pages" at bounding box center [202, 473] width 129 height 17
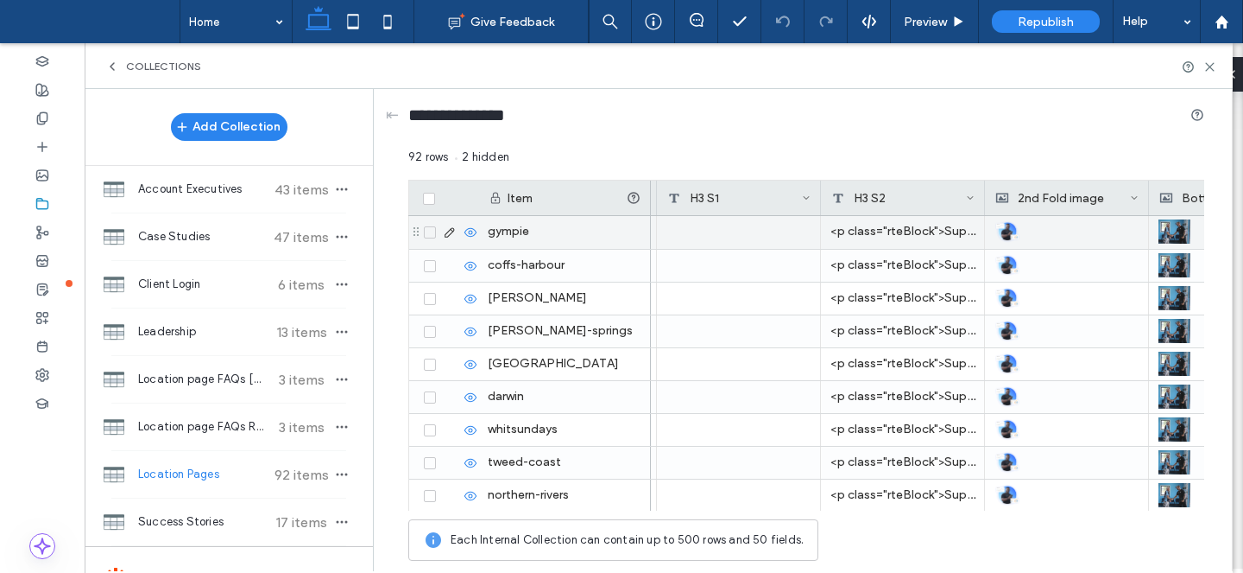
scroll to position [0, 1804]
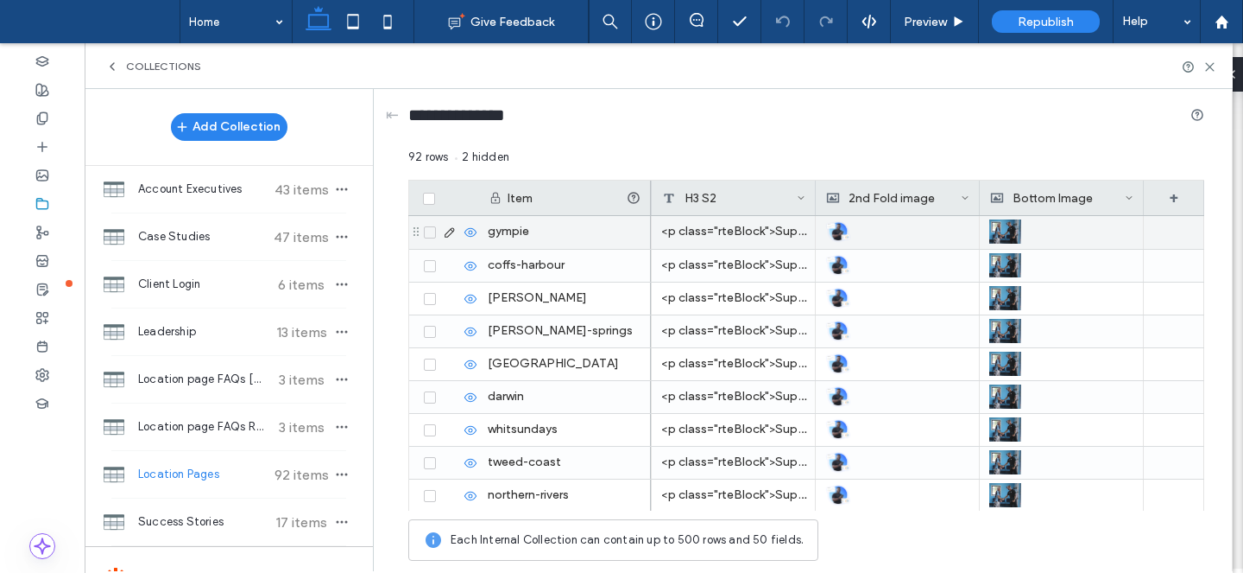
click at [699, 235] on div "<p class="rteBlock">Supporting Businesses at Every Step in Gympie</p>" at bounding box center [734, 232] width 164 height 33
click at [713, 231] on div "<p class="rteBlock">Supporting Businesses at Every Step in Gympie</p>" at bounding box center [734, 232] width 164 height 33
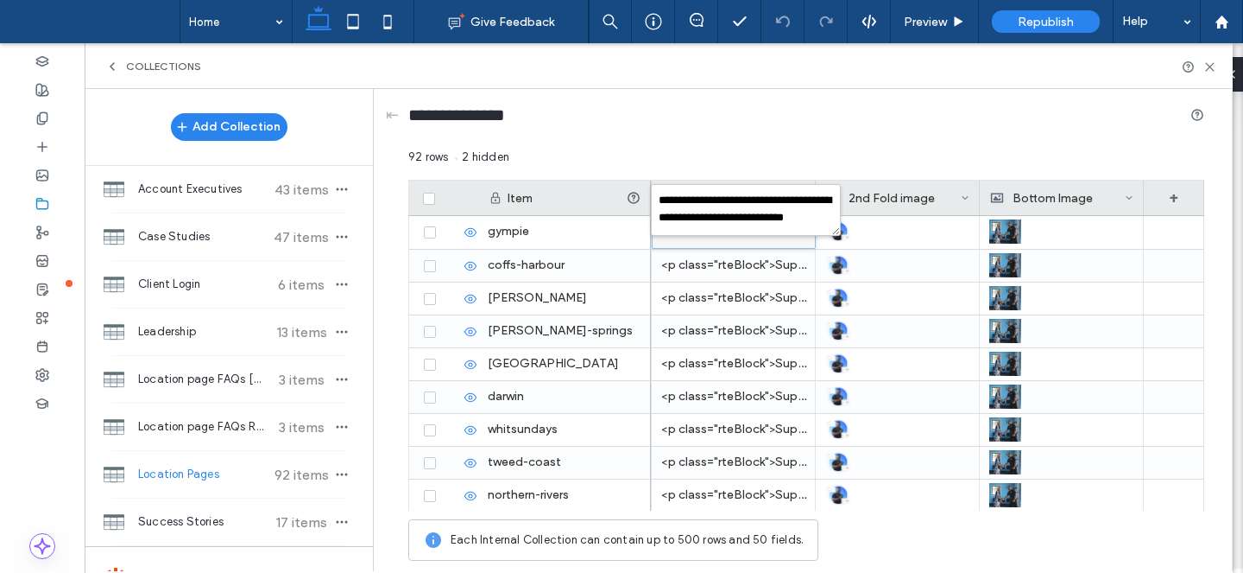
scroll to position [16, 0]
click at [832, 119] on div "**********" at bounding box center [806, 119] width 796 height 32
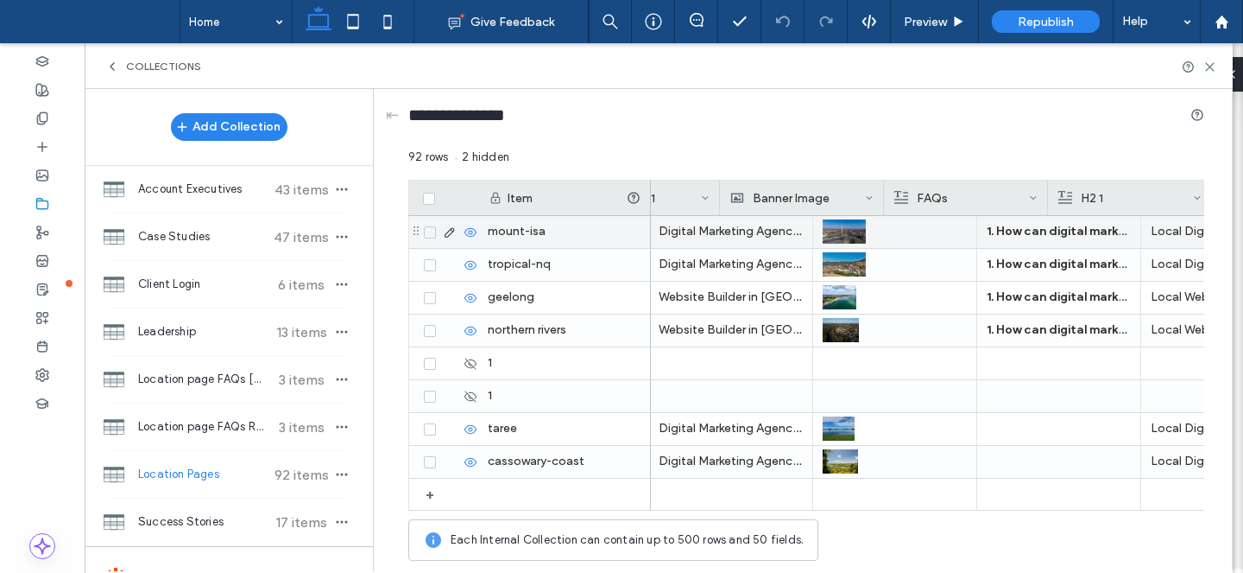
scroll to position [0, 0]
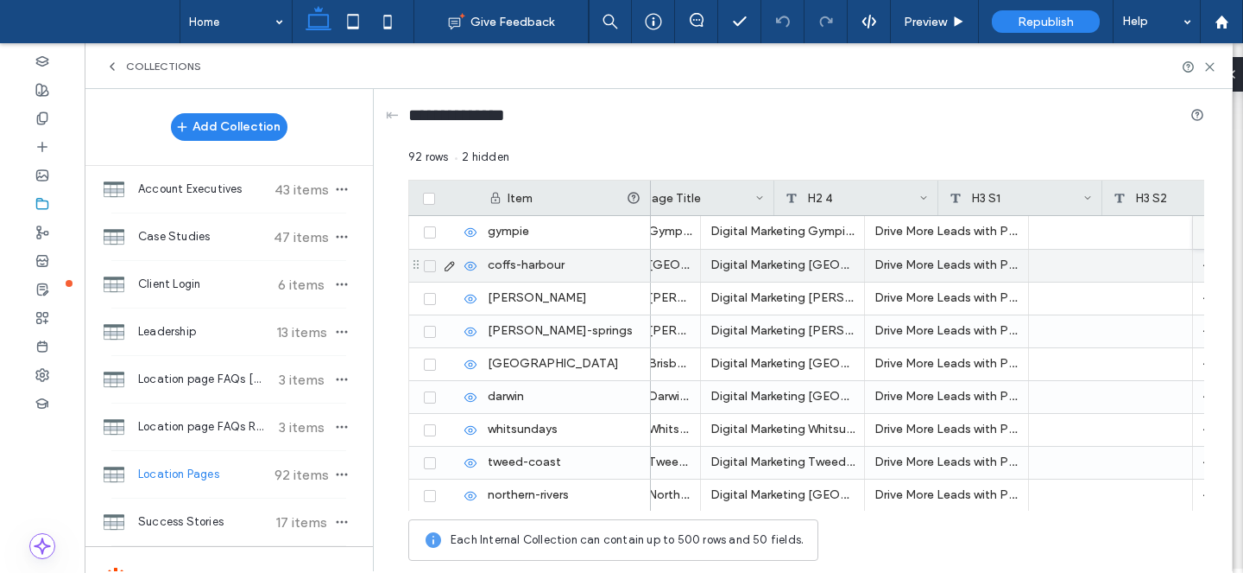
scroll to position [0, 1428]
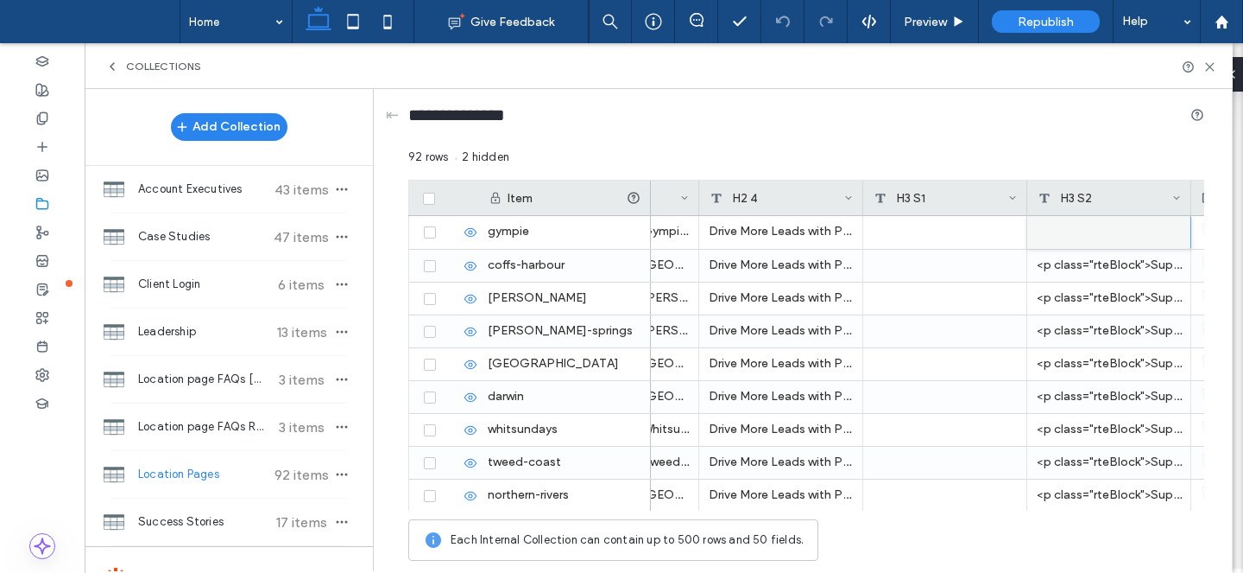
click at [134, 60] on span "Collections" at bounding box center [163, 67] width 75 height 14
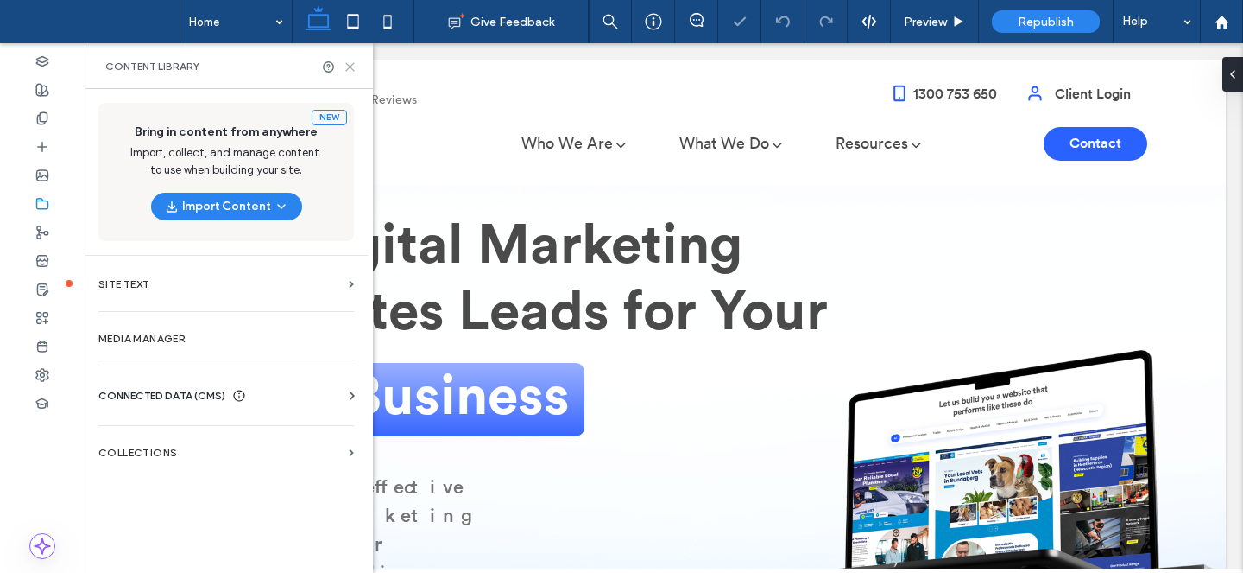
click at [346, 68] on icon at bounding box center [350, 66] width 13 height 13
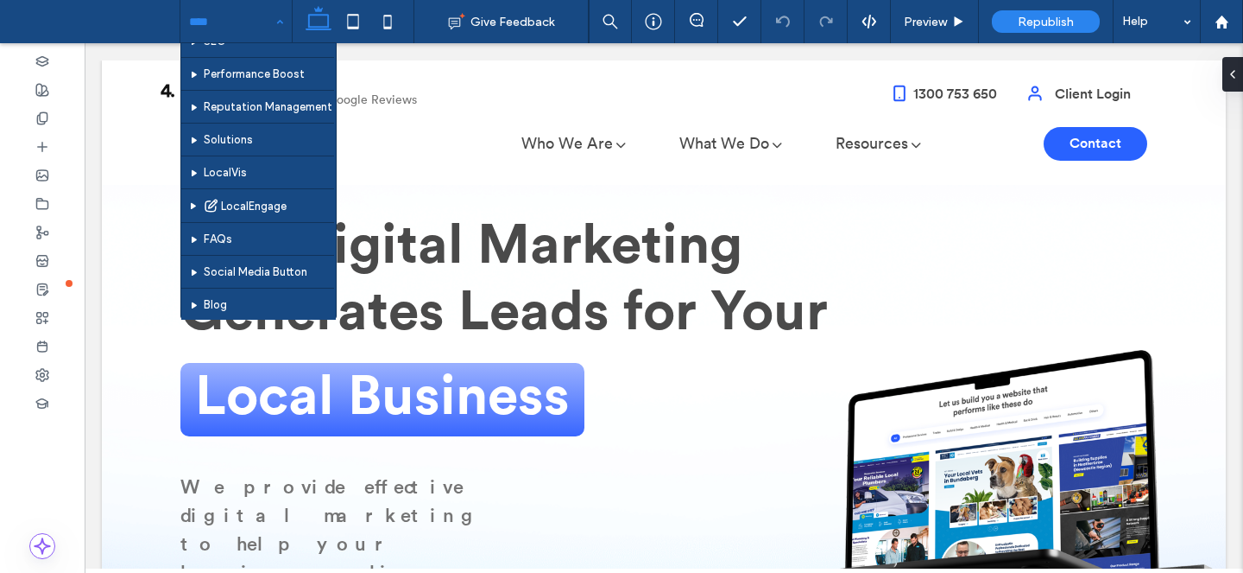
scroll to position [743, 0]
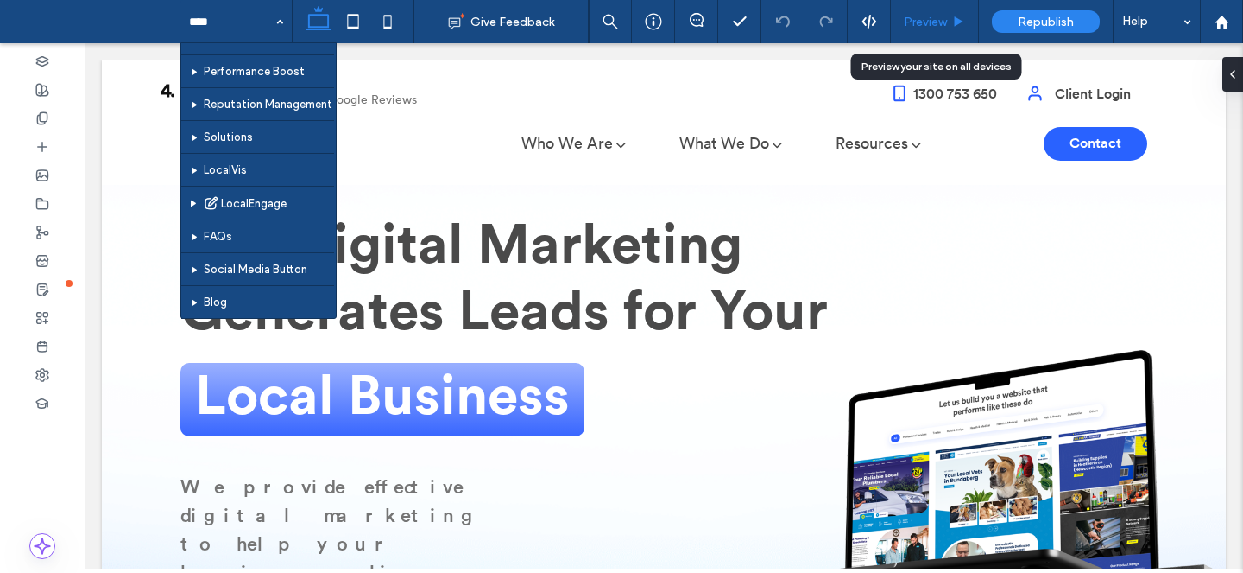
click at [933, 28] on span "Preview" at bounding box center [925, 22] width 43 height 15
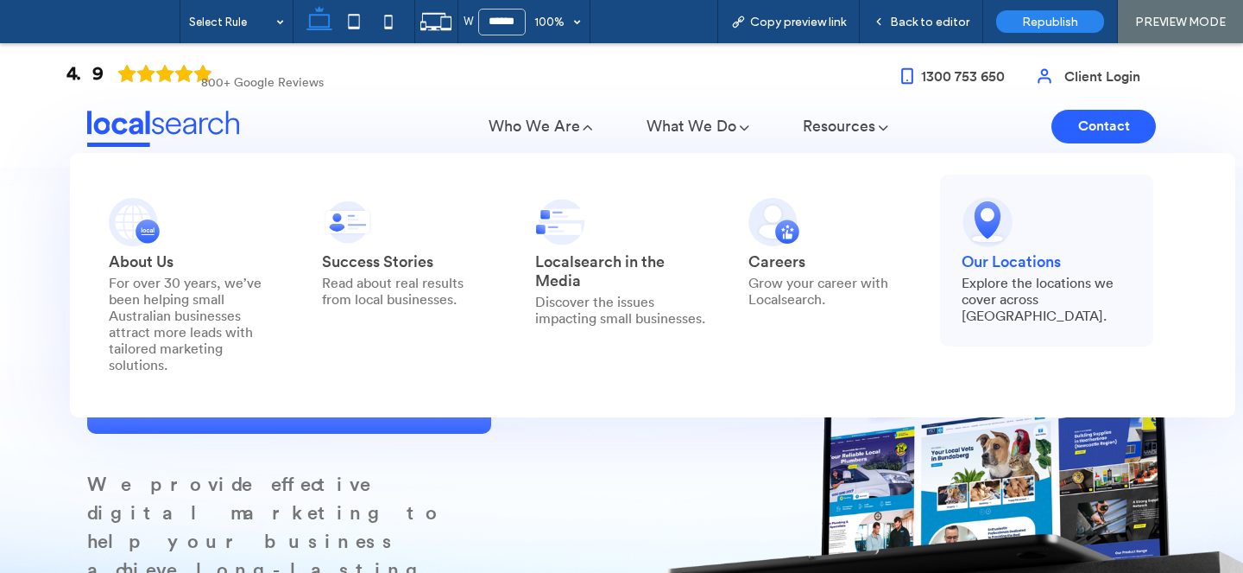
click at [962, 248] on img at bounding box center [988, 222] width 52 height 52
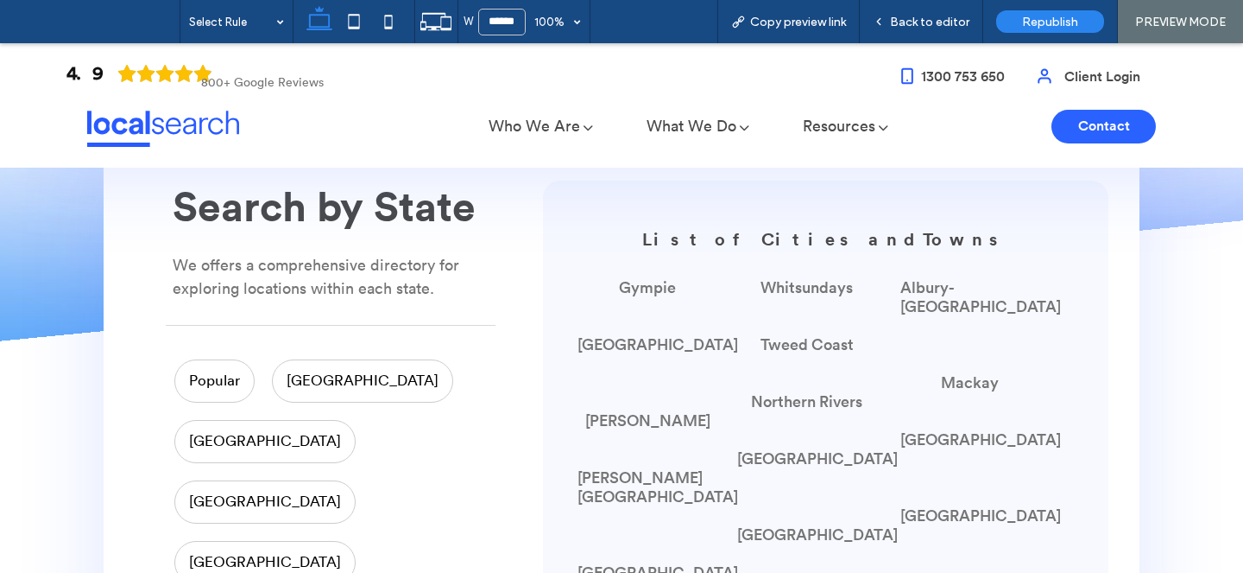
scroll to position [590, 0]
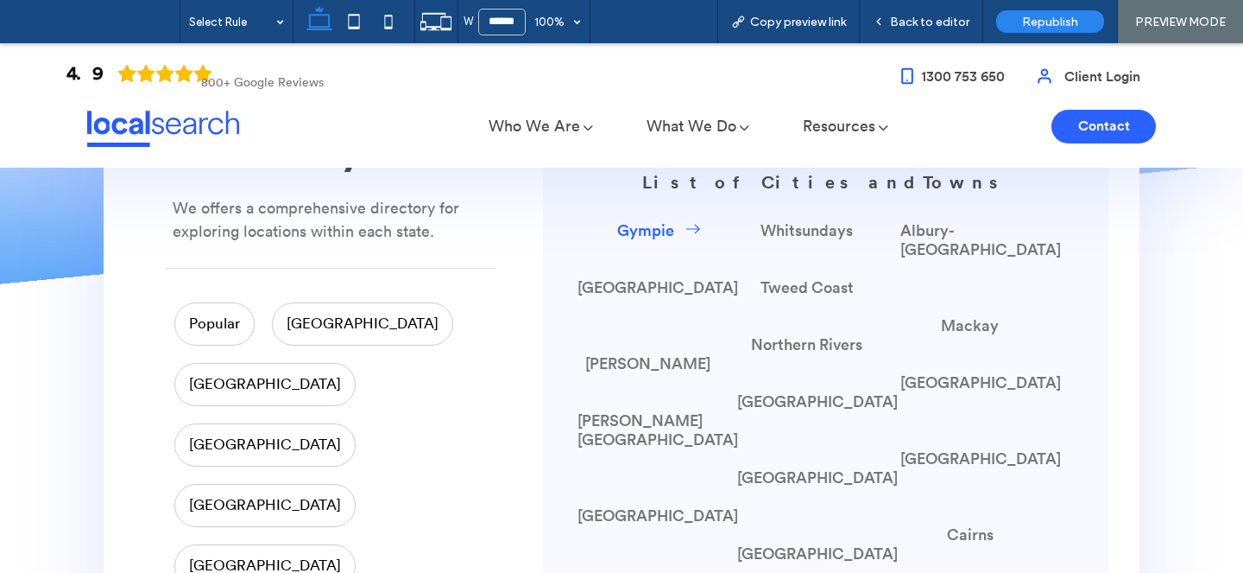
click at [649, 230] on span "Gympie" at bounding box center [657, 230] width 81 height 19
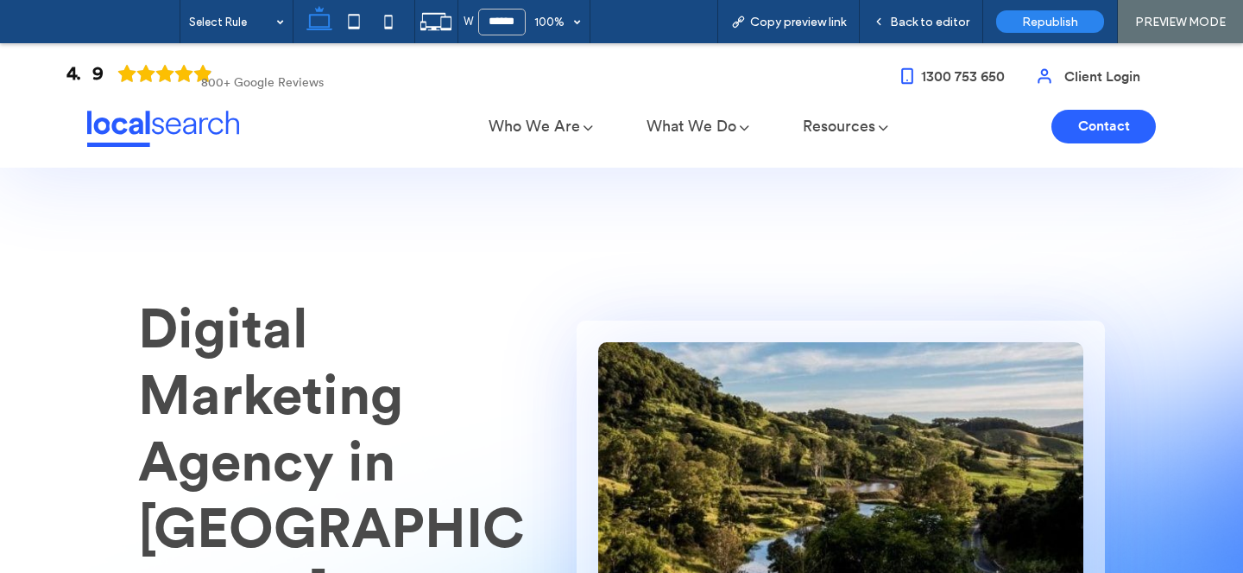
scroll to position [843, 0]
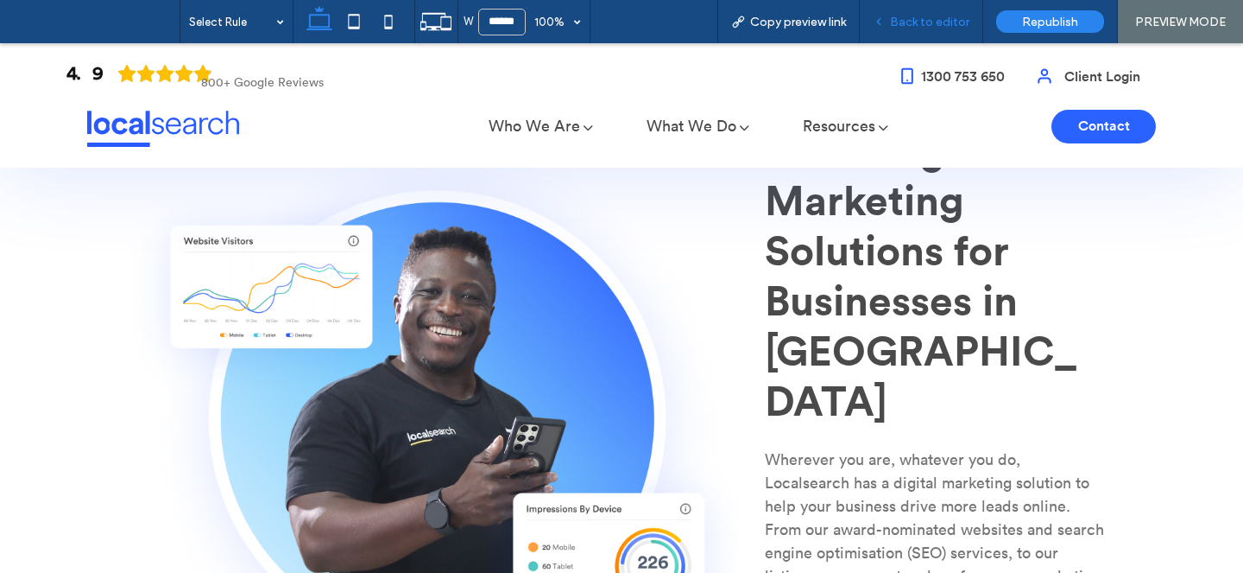
click at [950, 11] on div "Back to editor" at bounding box center [921, 21] width 123 height 43
click at [921, 13] on div "Back to editor" at bounding box center [921, 21] width 123 height 43
click at [925, 21] on span "Back to editor" at bounding box center [929, 22] width 79 height 15
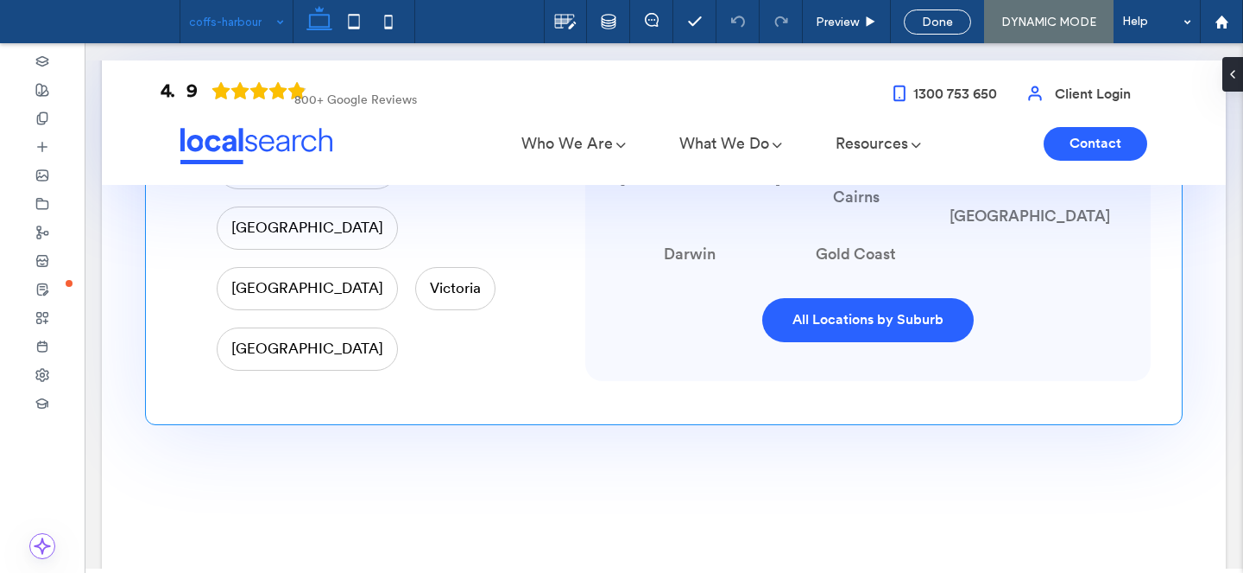
scroll to position [5698, 0]
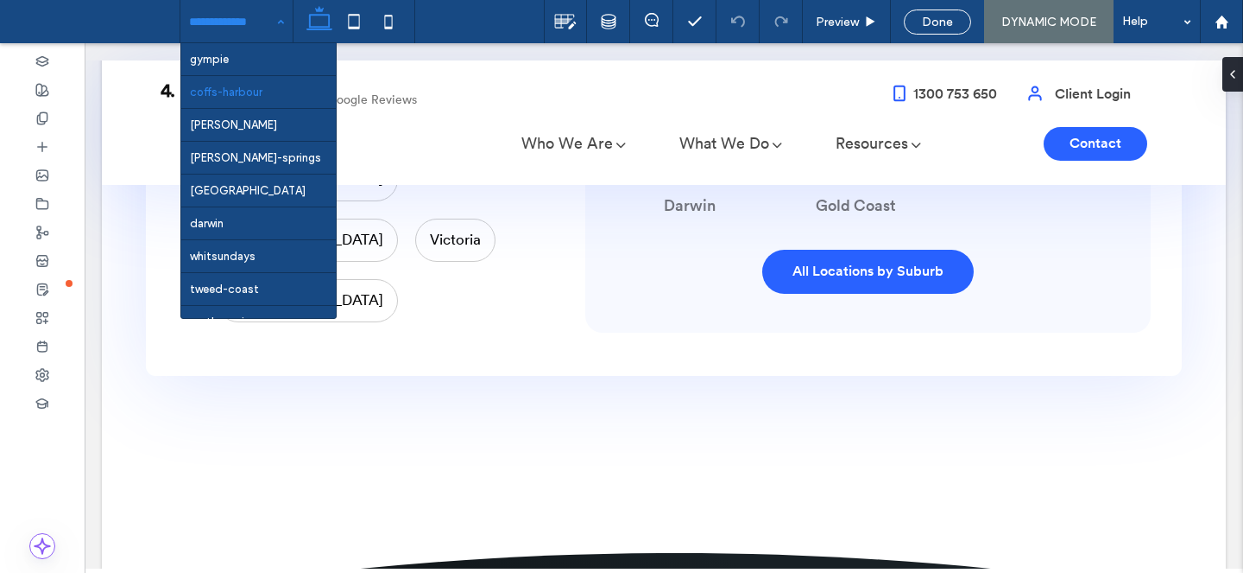
click at [233, 22] on input at bounding box center [232, 21] width 86 height 43
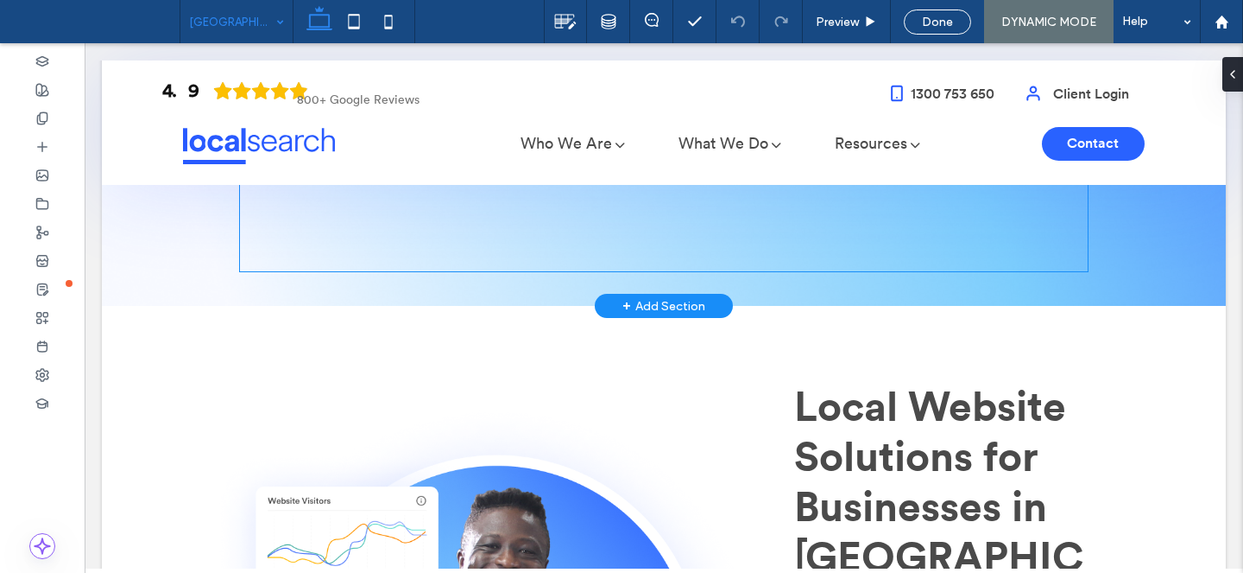
scroll to position [725, 0]
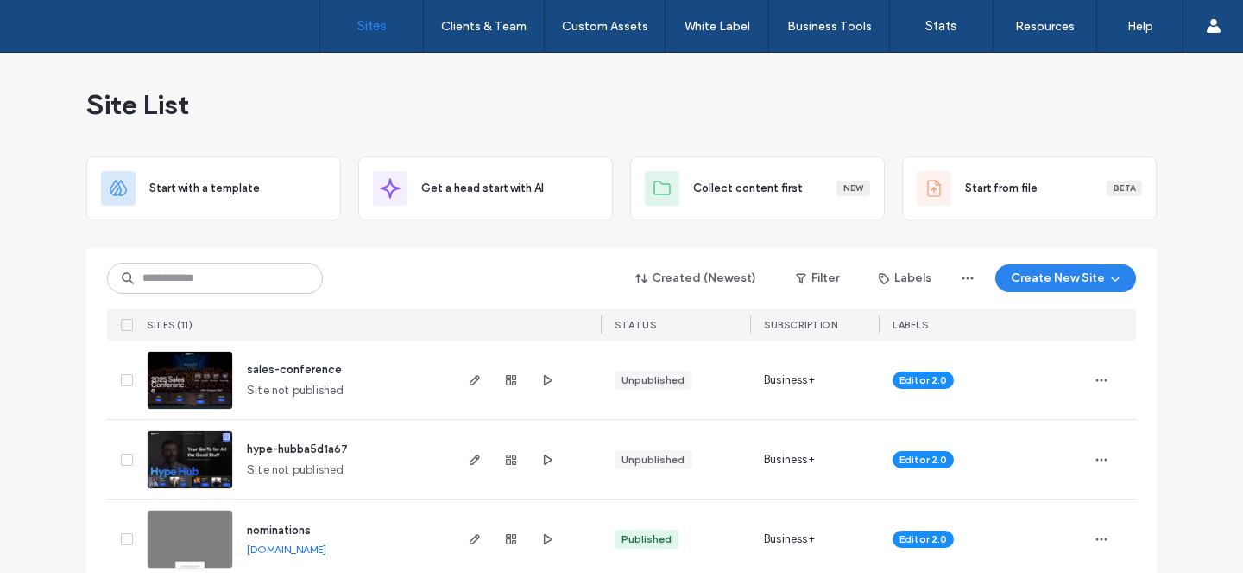
click at [456, 111] on div "Site List" at bounding box center [621, 105] width 1071 height 104
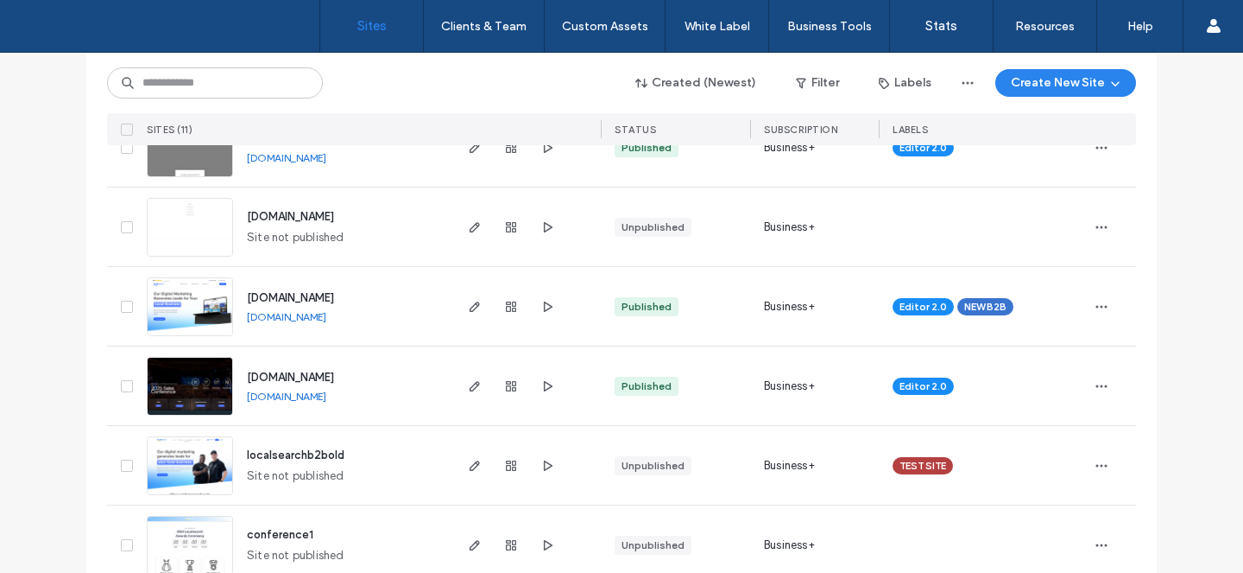
click at [200, 307] on img at bounding box center [190, 336] width 85 height 117
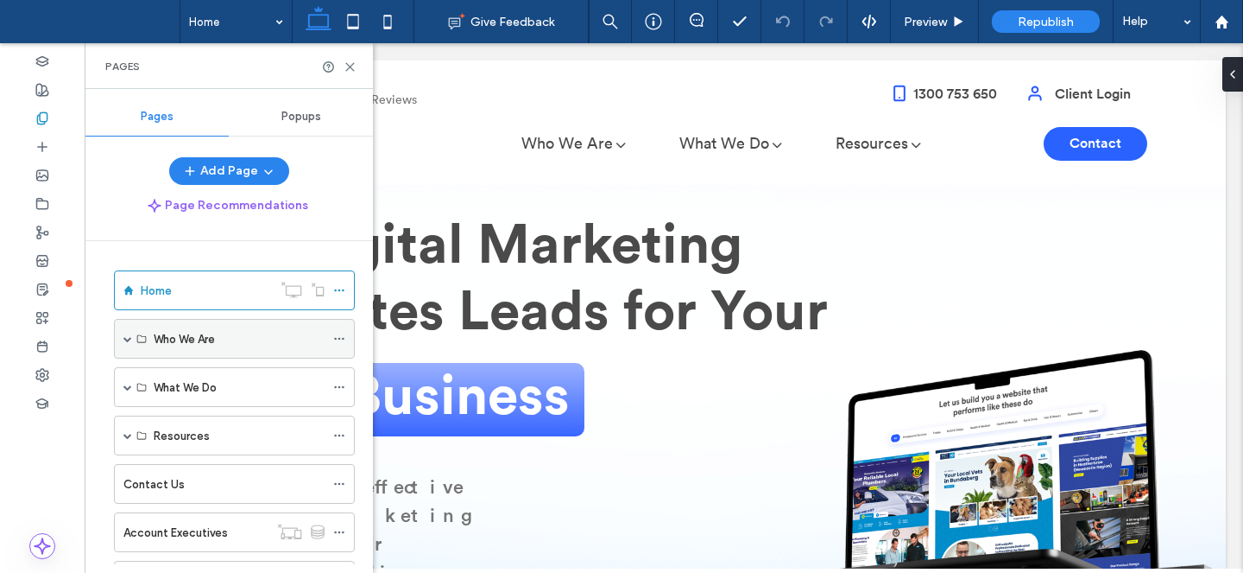
click at [128, 334] on span at bounding box center [127, 338] width 9 height 9
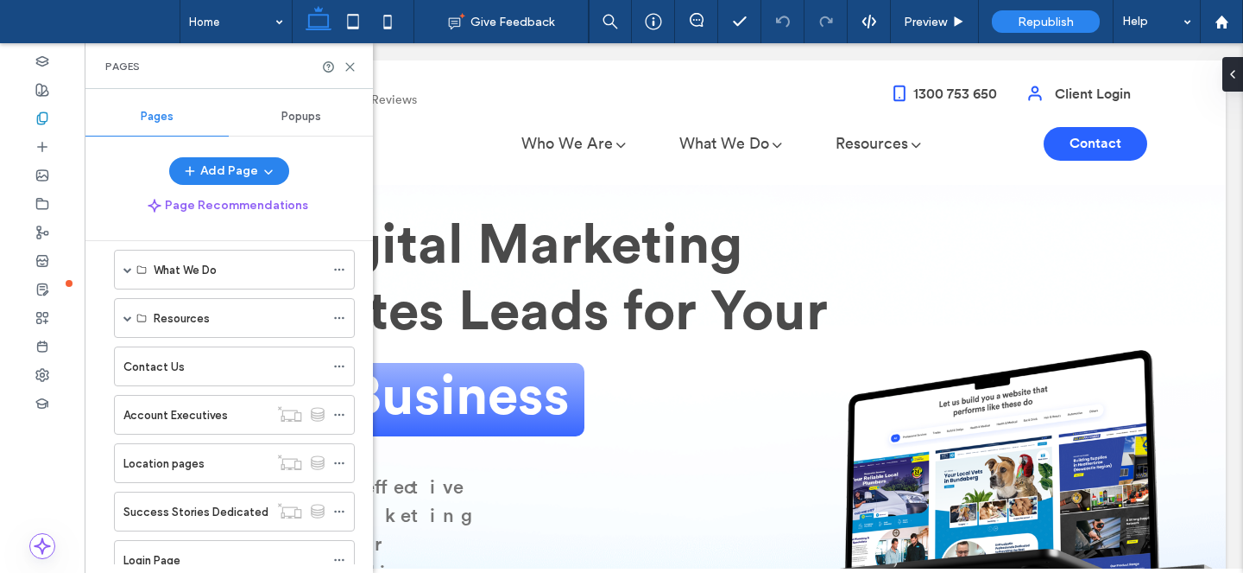
scroll to position [373, 0]
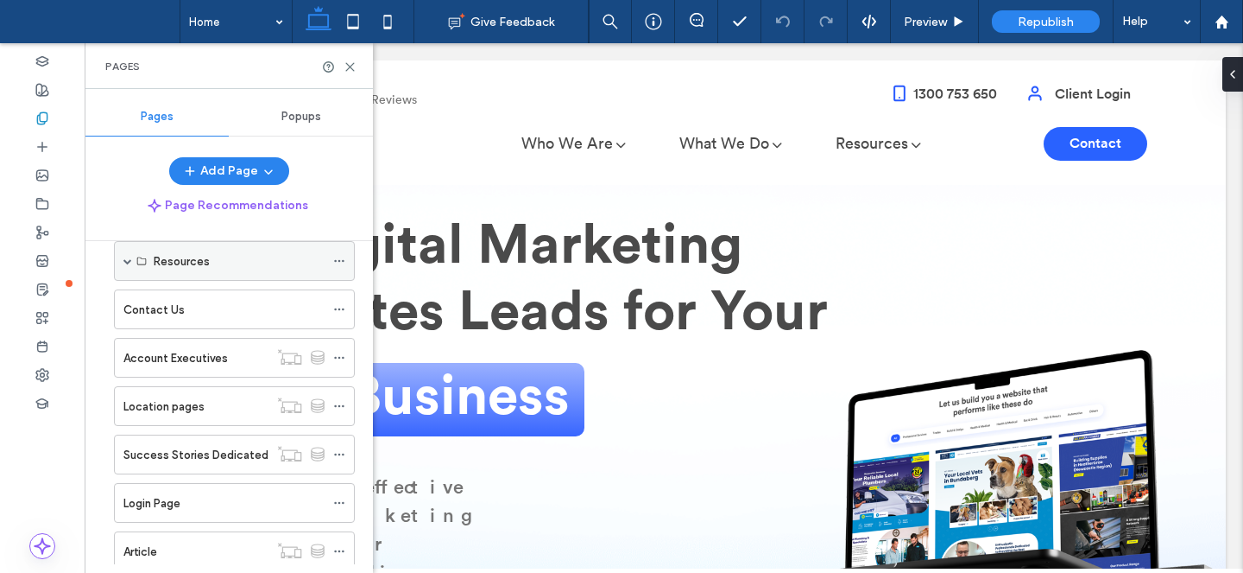
click at [131, 255] on span at bounding box center [127, 261] width 9 height 38
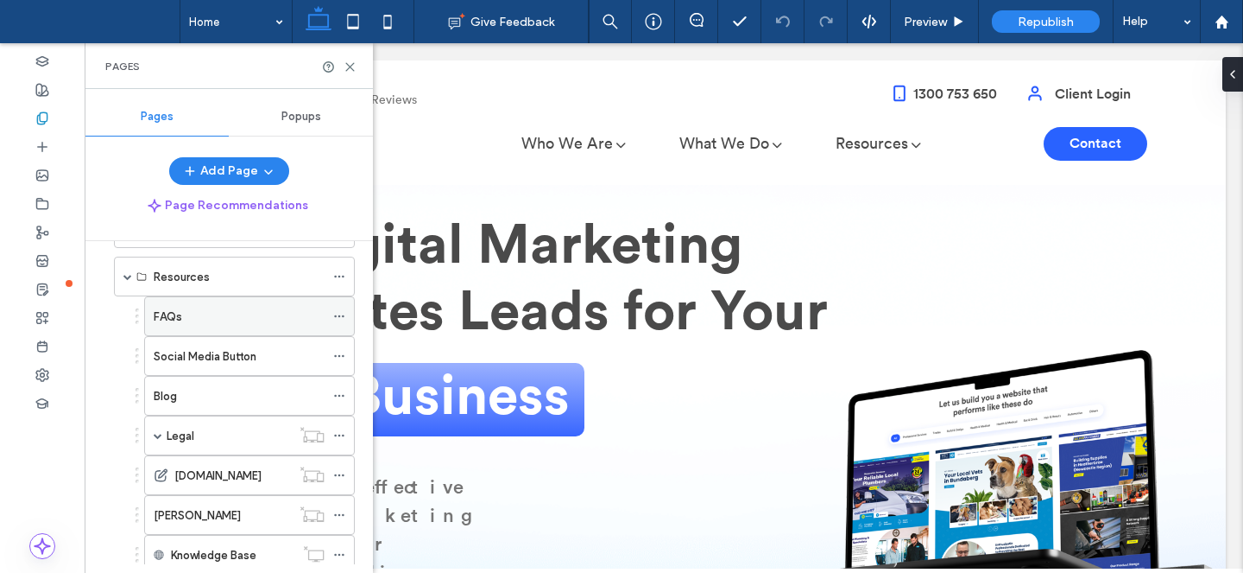
scroll to position [354, 0]
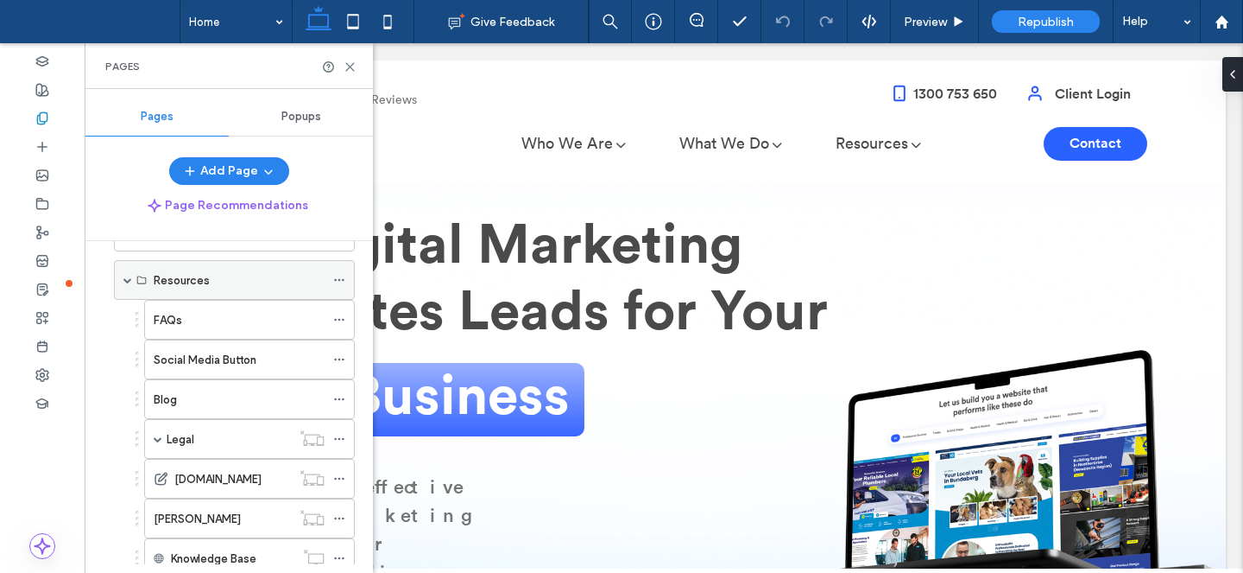
click at [126, 277] on span at bounding box center [127, 279] width 9 height 9
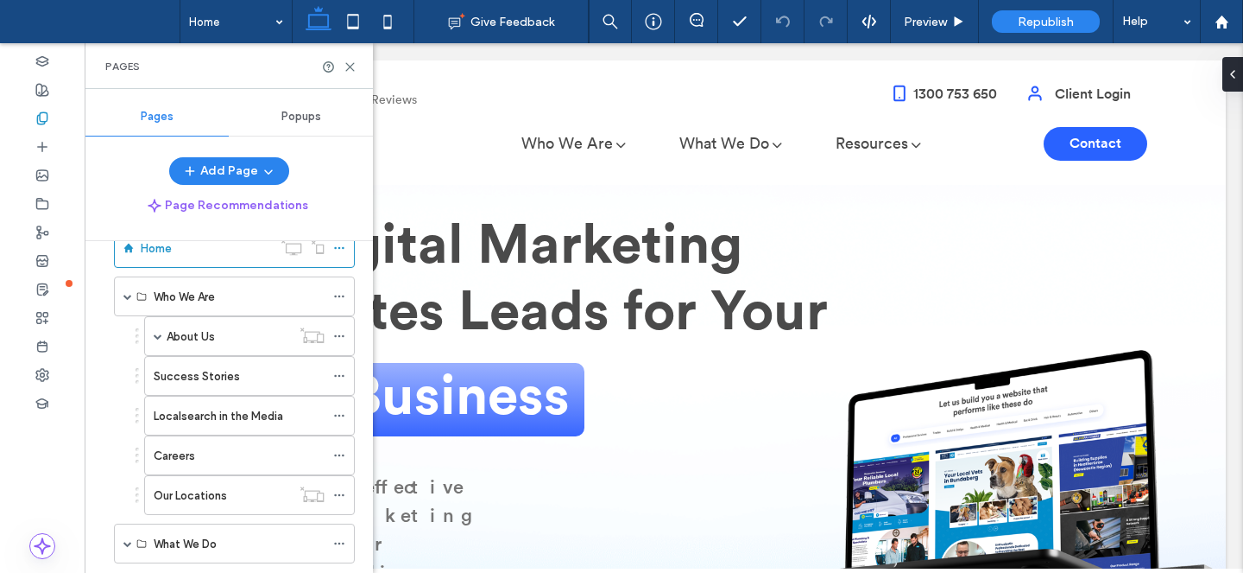
scroll to position [0, 0]
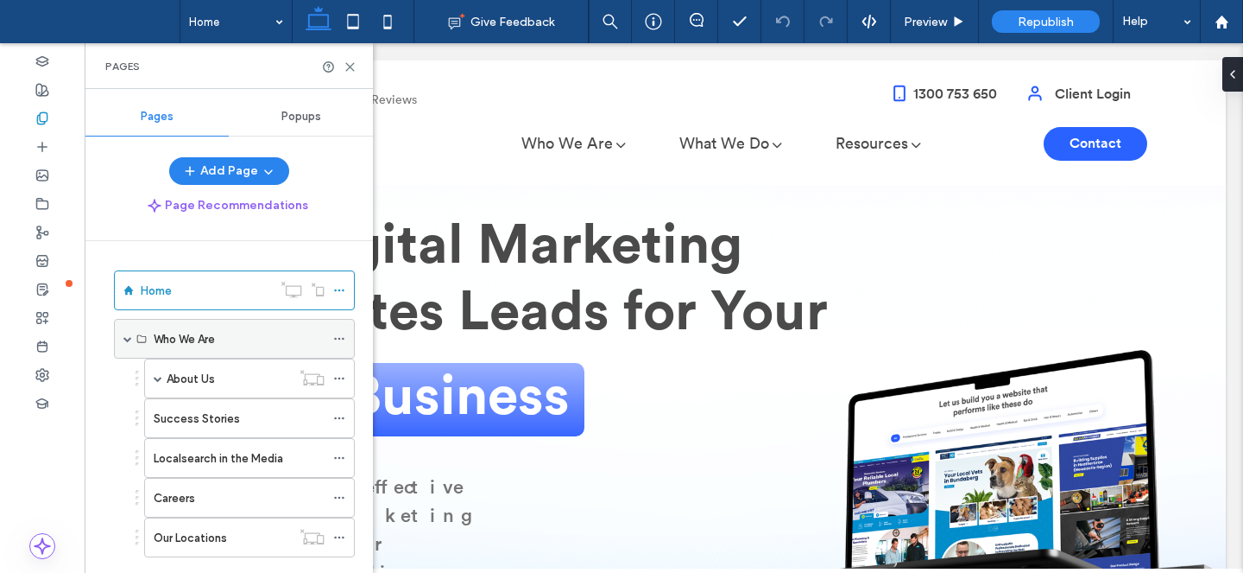
click at [127, 339] on span at bounding box center [127, 338] width 9 height 9
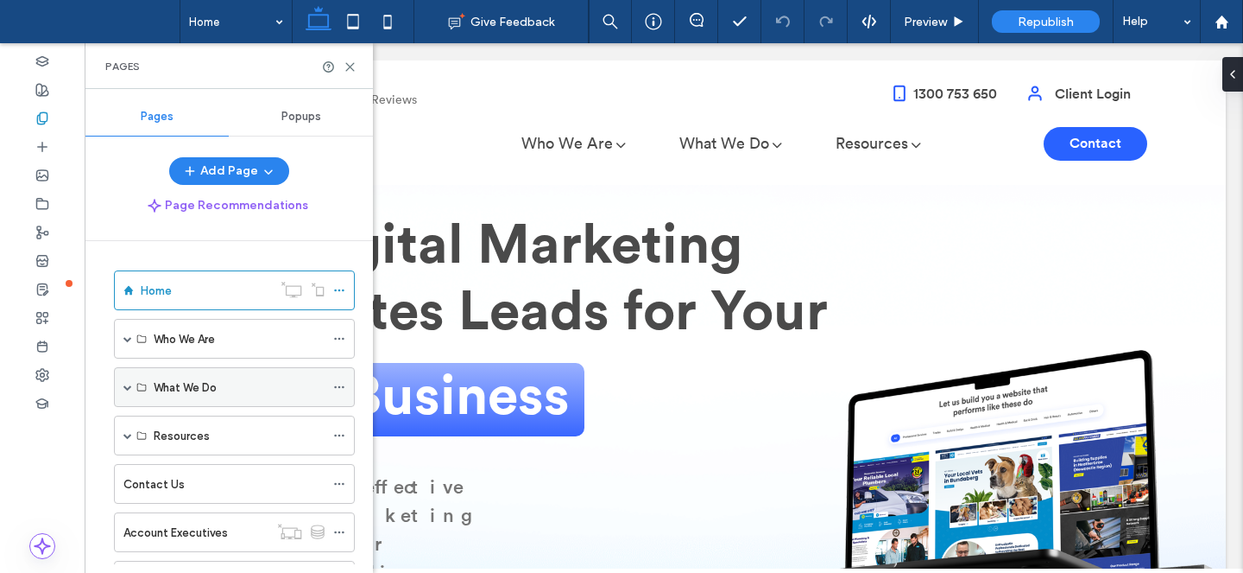
click at [124, 386] on span at bounding box center [127, 387] width 9 height 9
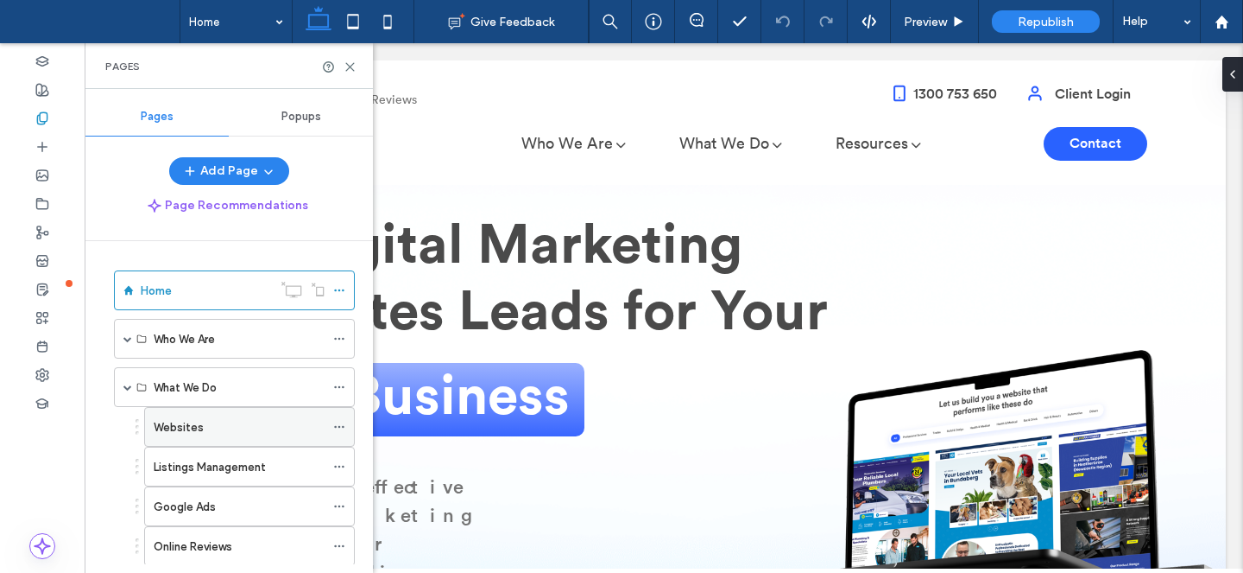
click at [337, 421] on icon at bounding box center [339, 427] width 12 height 12
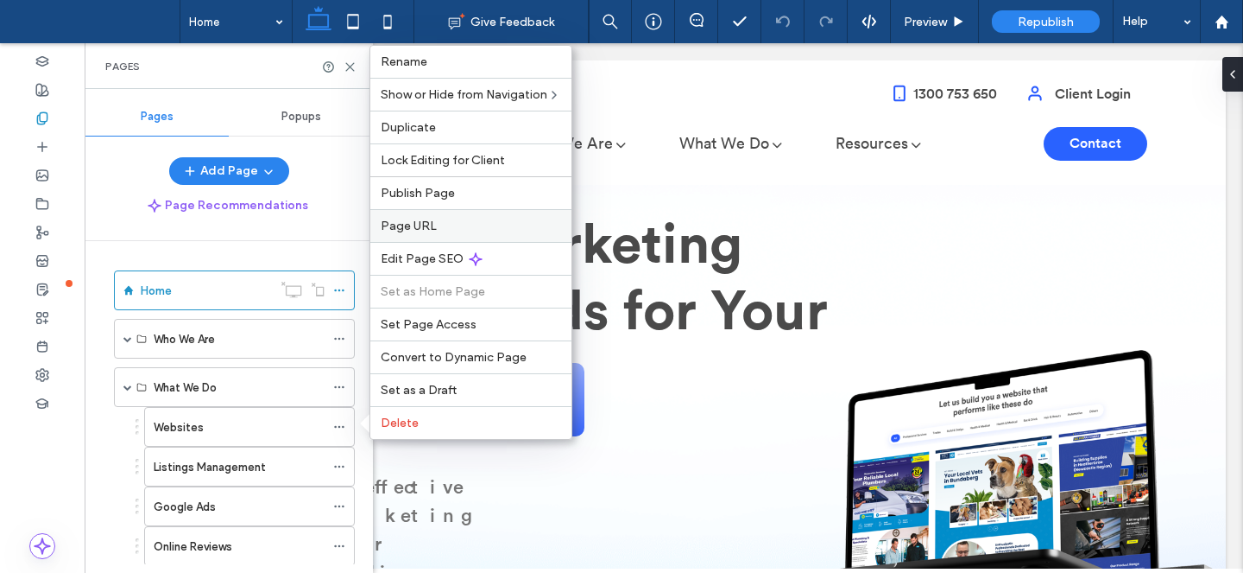
click at [421, 227] on span "Page URL" at bounding box center [409, 225] width 56 height 15
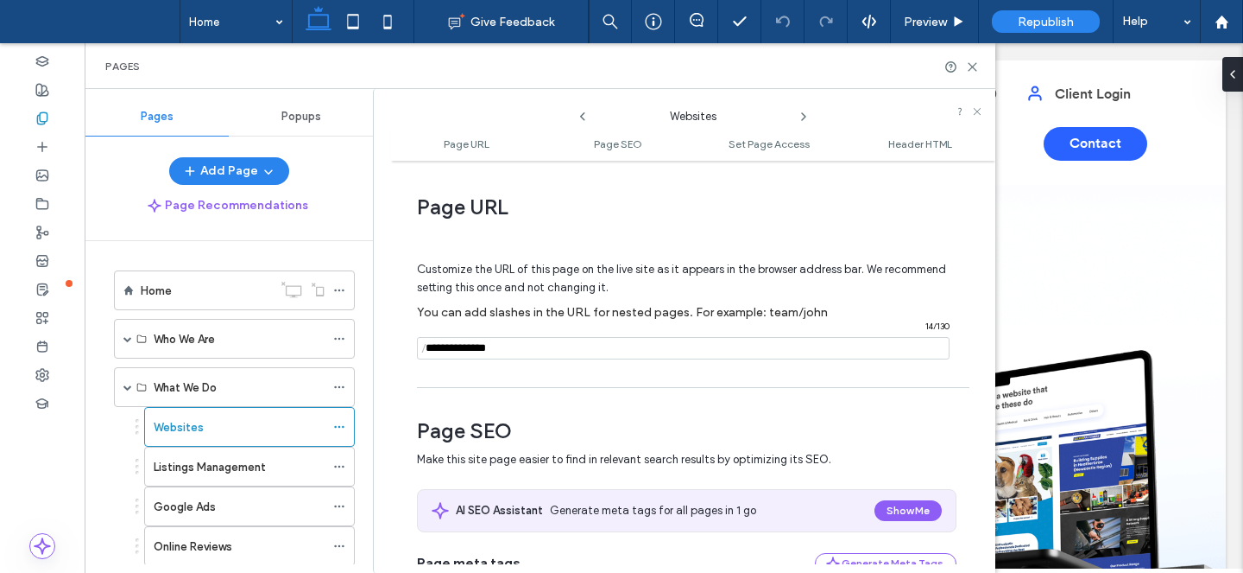
click at [422, 348] on span "/" at bounding box center [424, 349] width 14 height 22
click at [536, 261] on span "Customize the URL of this page on the live site as it appears in the browser ad…" at bounding box center [681, 278] width 529 height 59
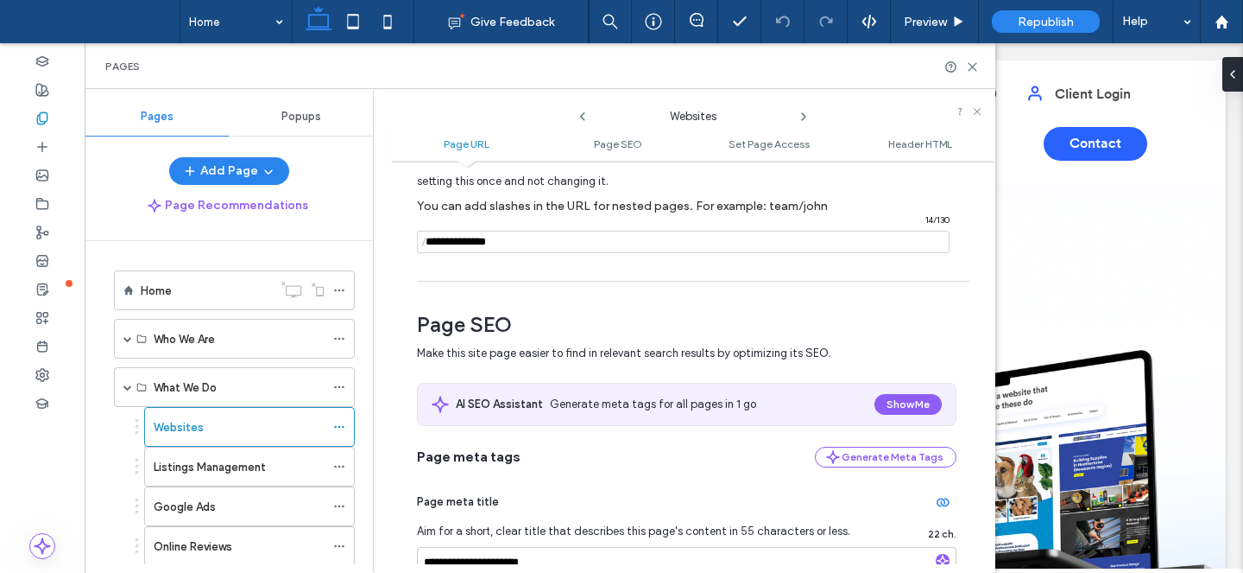
scroll to position [107, 0]
click at [972, 66] on use at bounding box center [973, 67] width 8 height 8
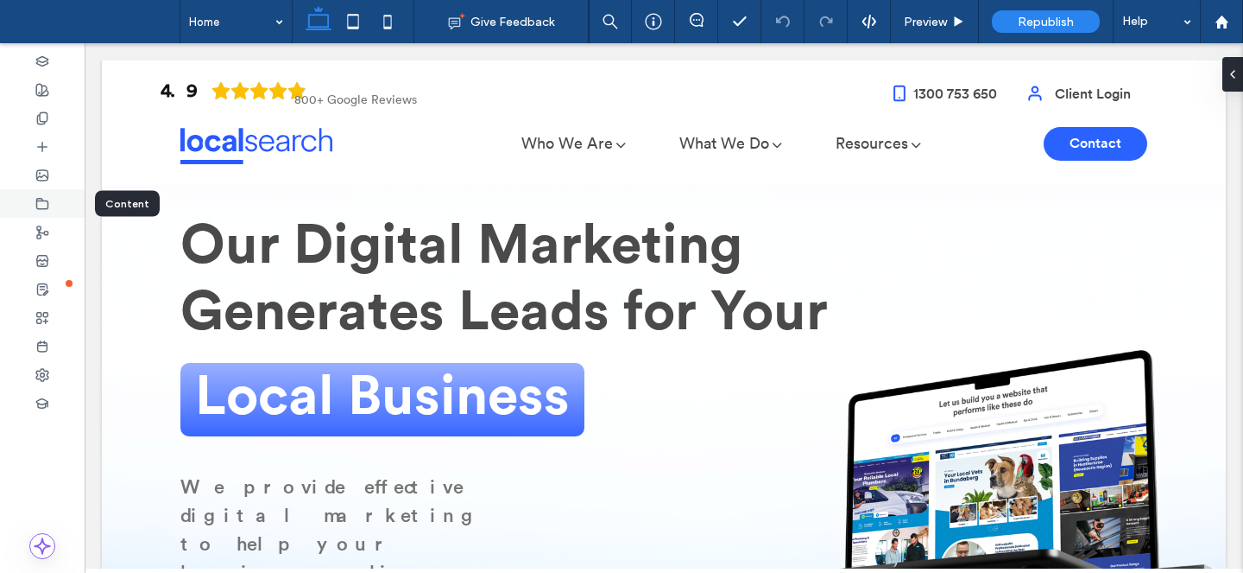
click at [43, 211] on div at bounding box center [42, 203] width 85 height 28
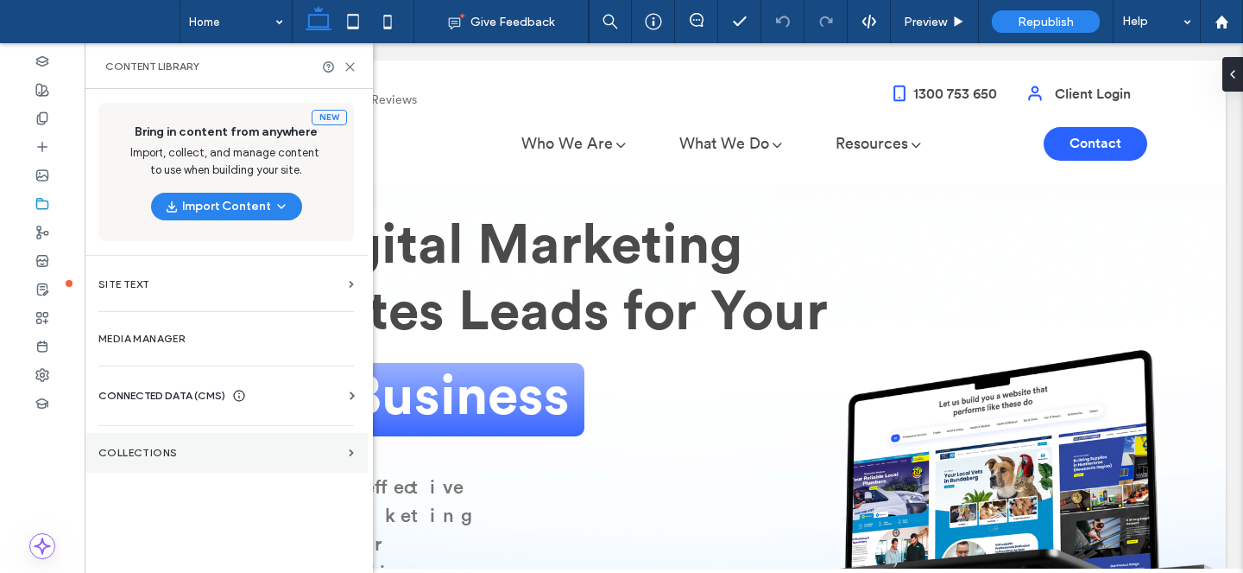
click at [153, 448] on label "Collections" at bounding box center [220, 452] width 244 height 12
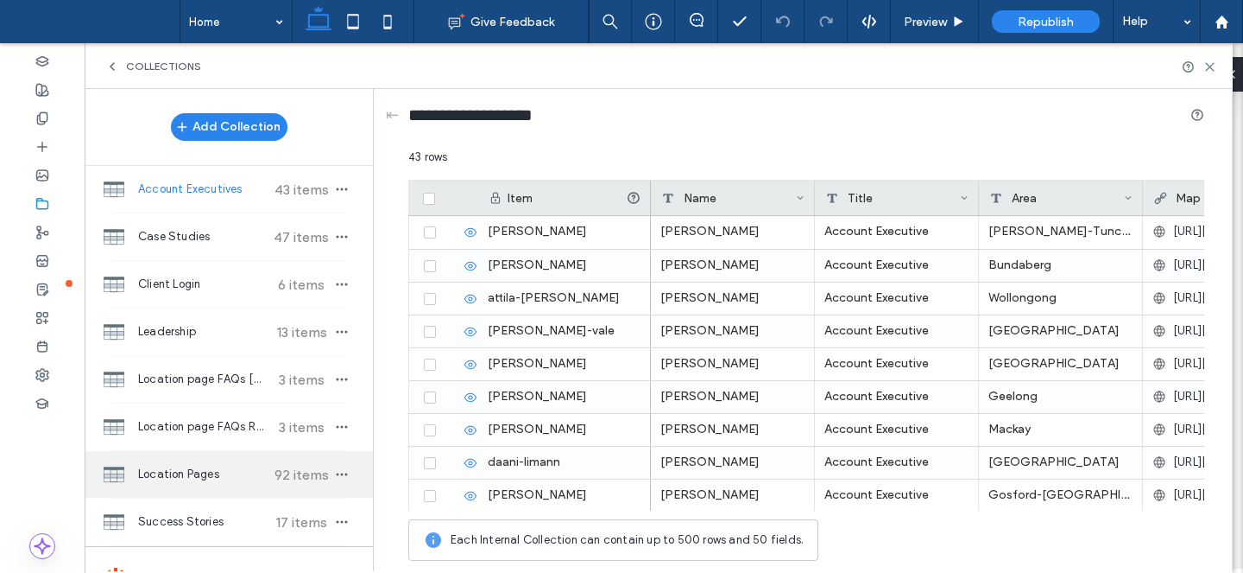
scroll to position [153, 0]
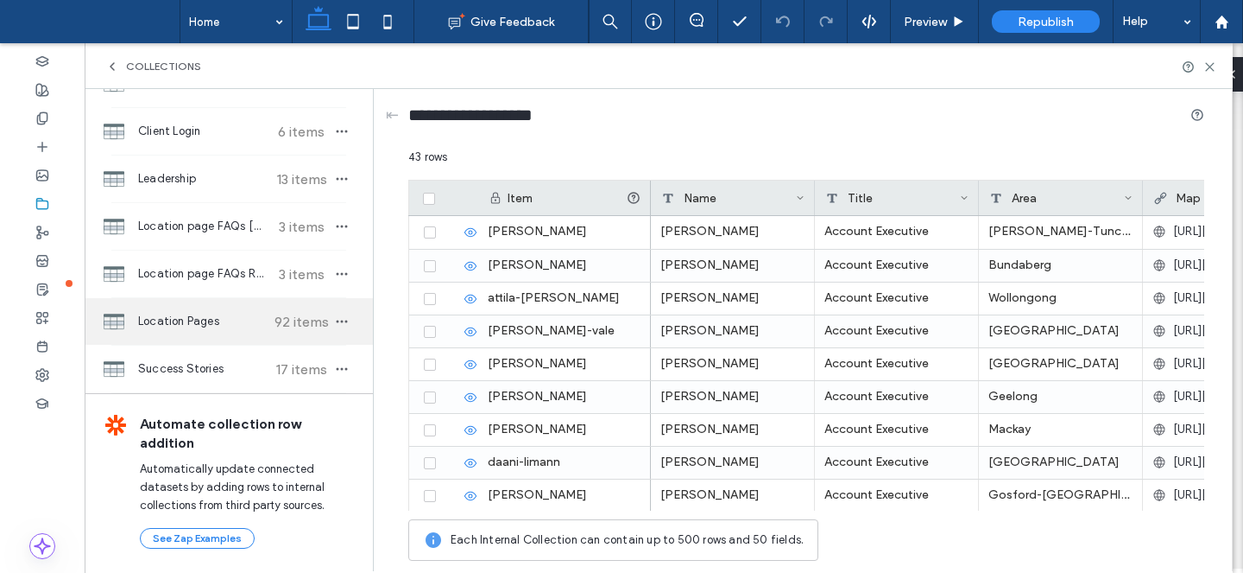
click at [191, 308] on div "Location Pages 92 items" at bounding box center [229, 321] width 288 height 47
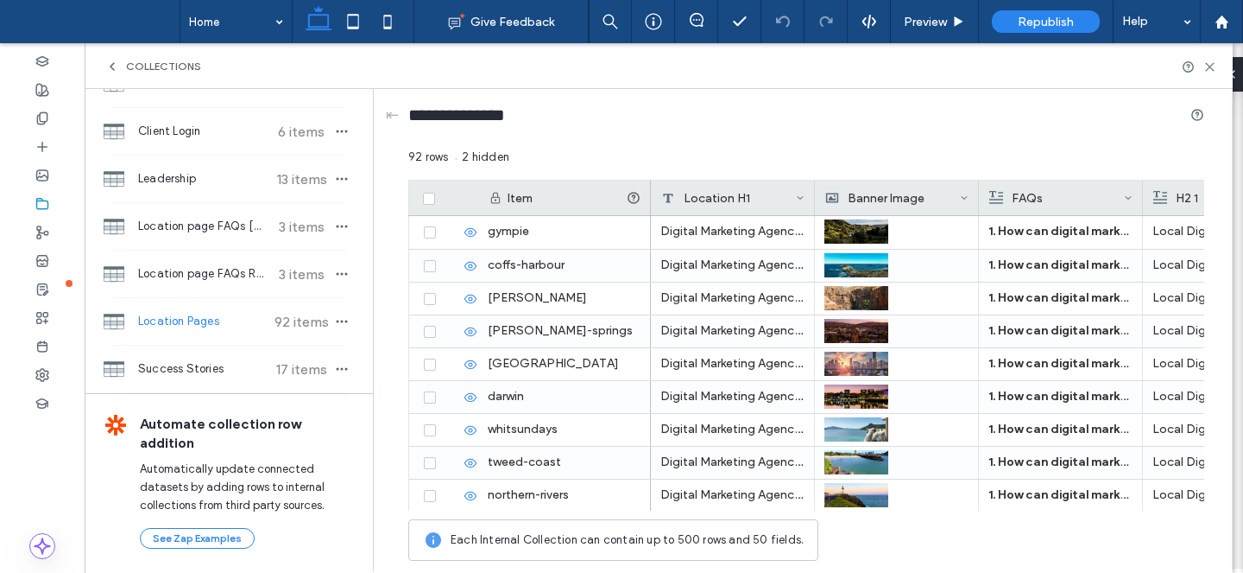
click at [499, 63] on div "Collections" at bounding box center [658, 67] width 1107 height 14
click at [57, 109] on div at bounding box center [42, 118] width 85 height 28
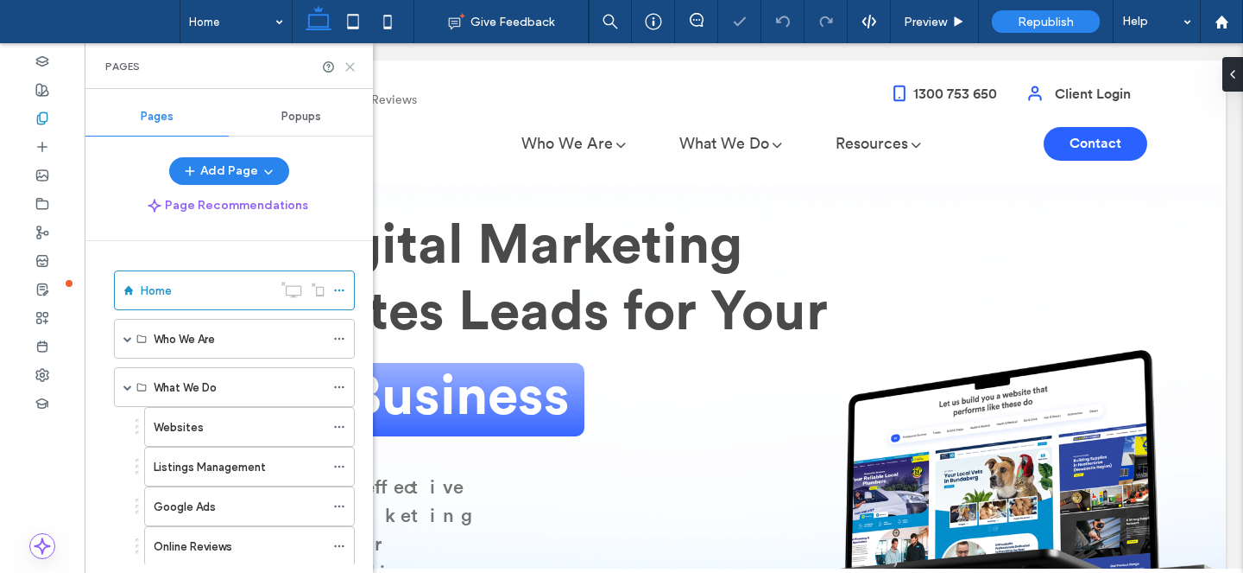
click at [351, 65] on use at bounding box center [350, 67] width 8 height 8
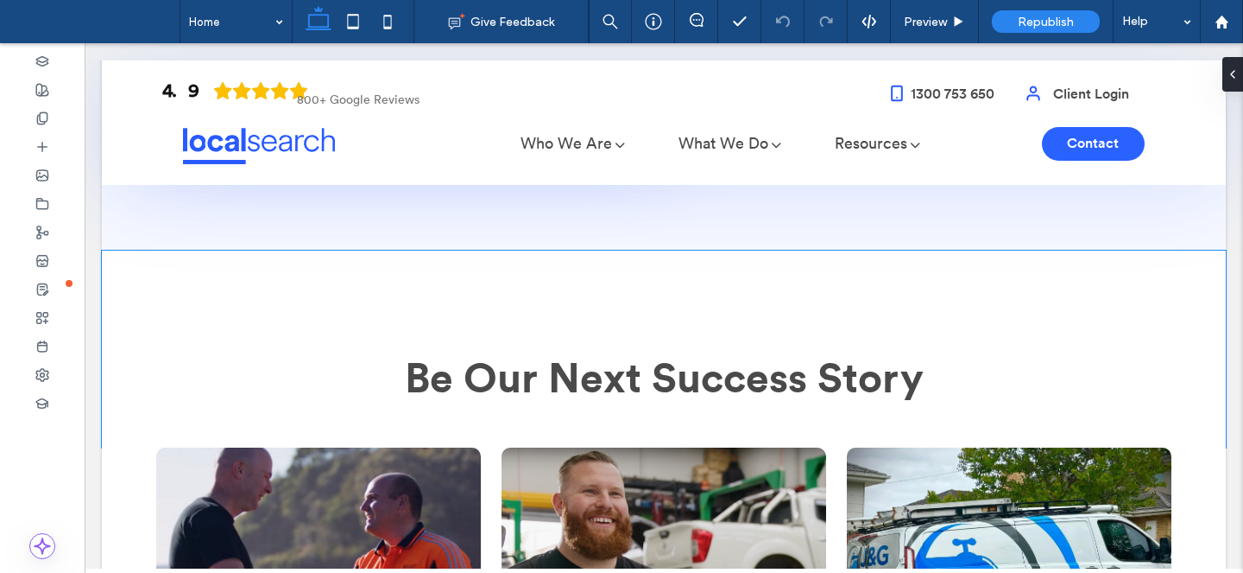
scroll to position [3465, 0]
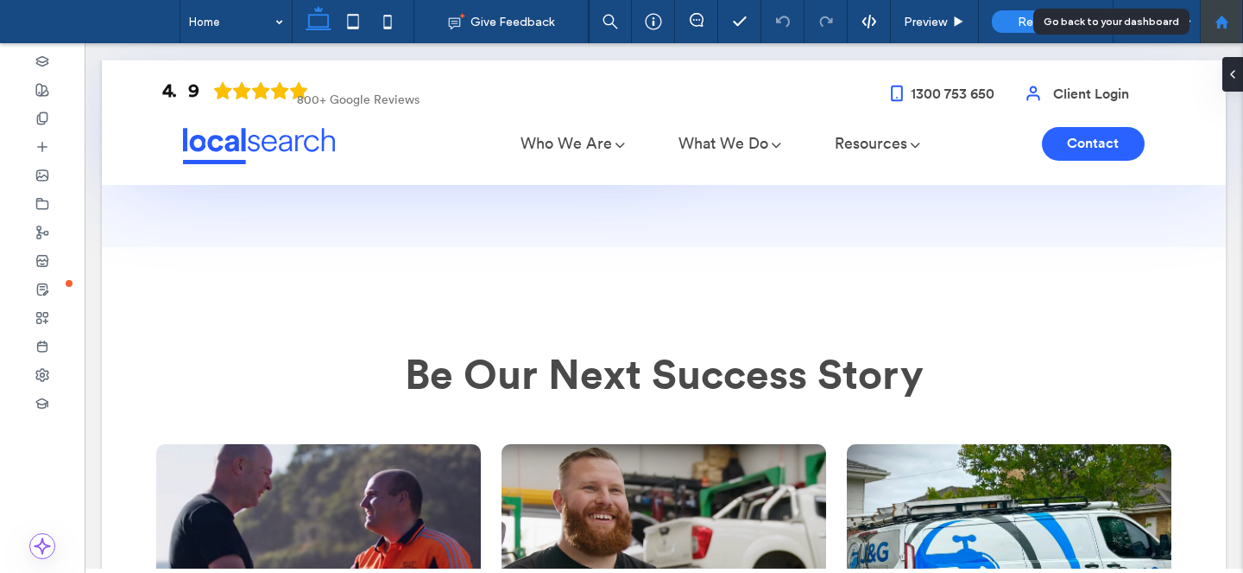
click at [1210, 36] on div at bounding box center [1221, 21] width 43 height 43
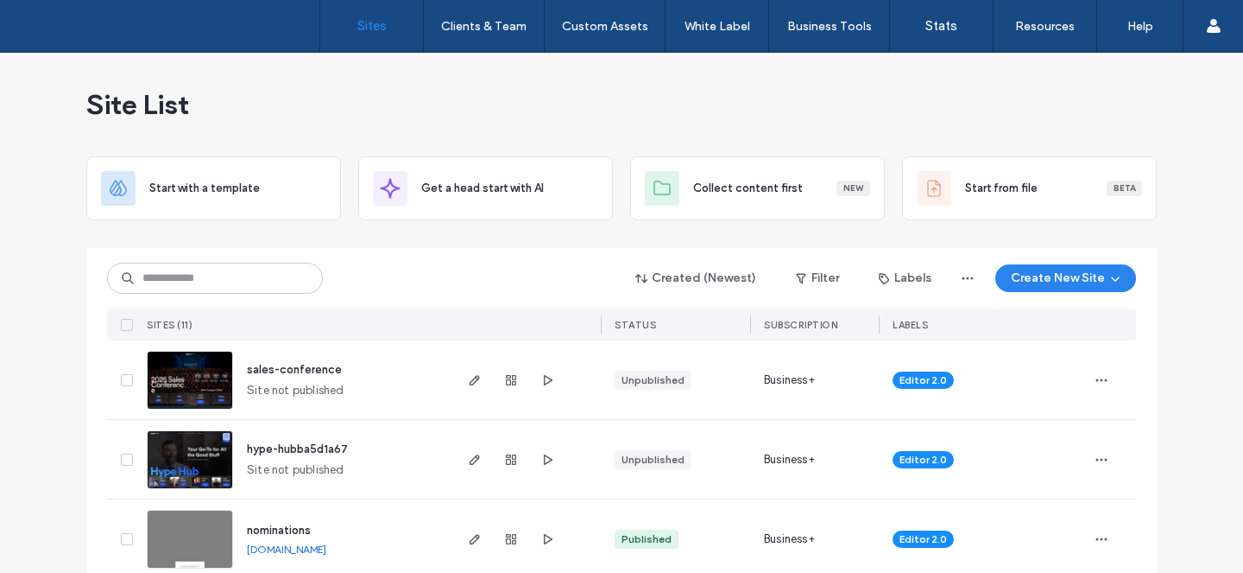
click at [975, 130] on div "Site List" at bounding box center [621, 105] width 1071 height 104
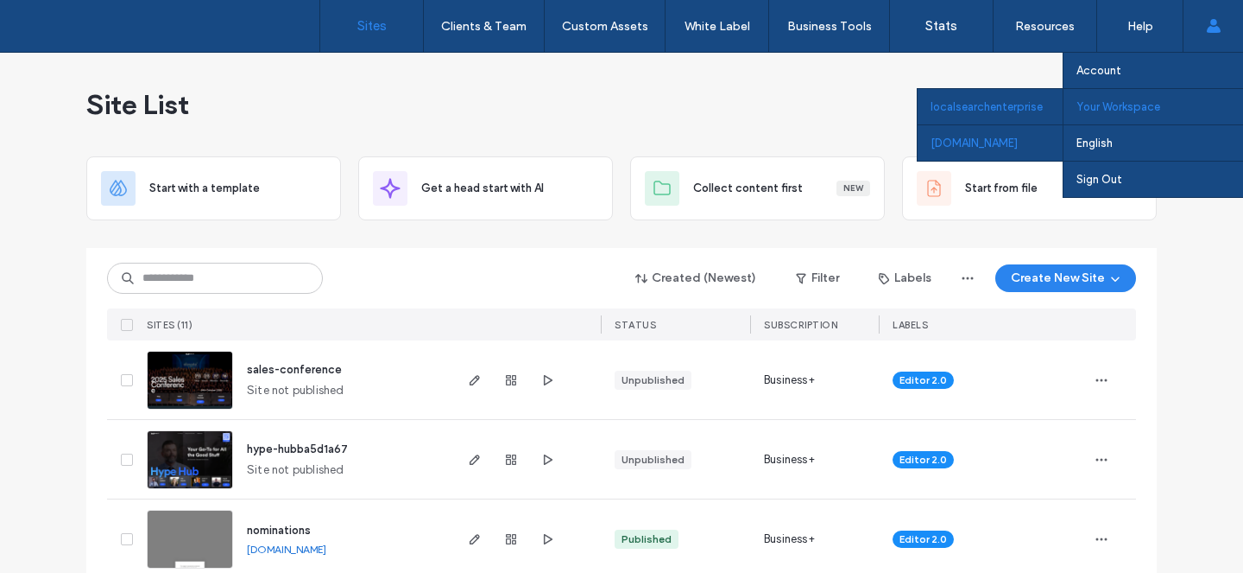
click at [1013, 140] on div "[DOMAIN_NAME]" at bounding box center [990, 142] width 145 height 36
